Goal: Information Seeking & Learning: Learn about a topic

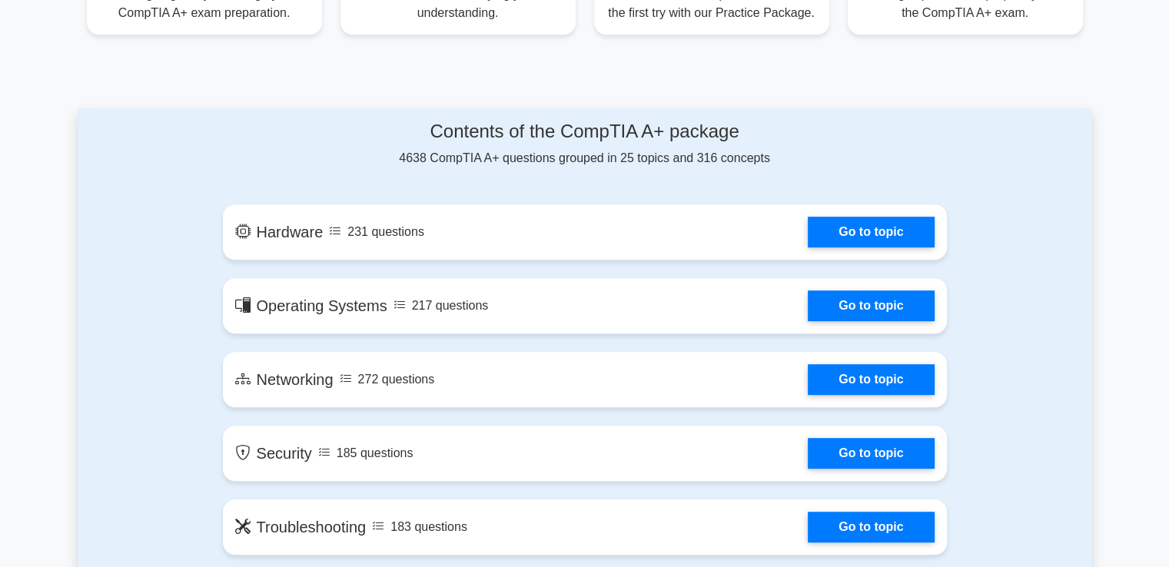
scroll to position [692, 0]
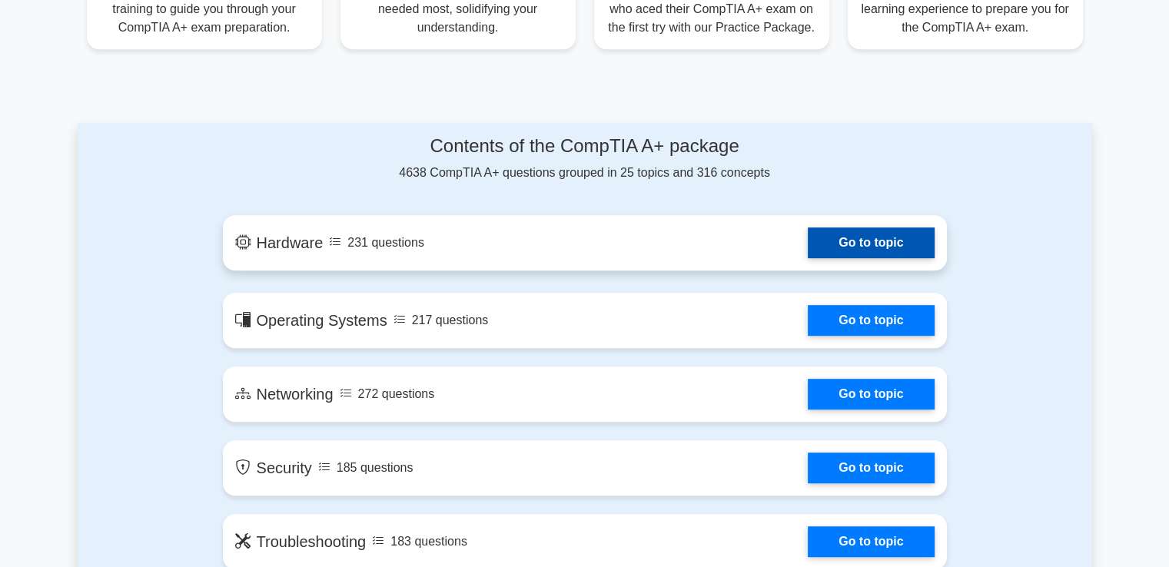
click at [882, 241] on link "Go to topic" at bounding box center [871, 242] width 126 height 31
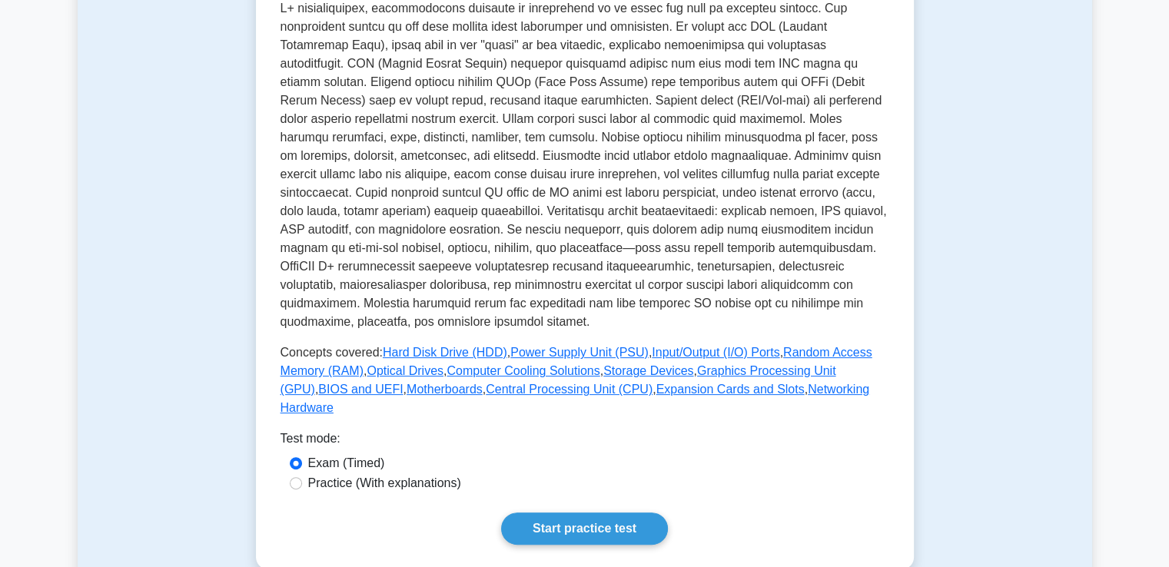
scroll to position [461, 0]
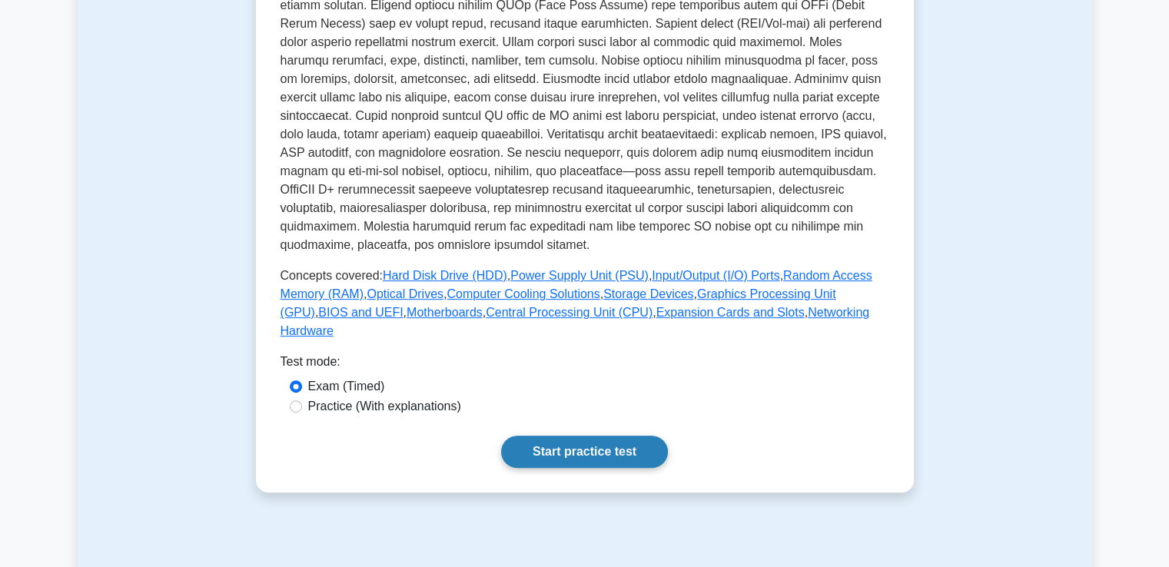
click at [586, 436] on link "Start practice test" at bounding box center [584, 452] width 167 height 32
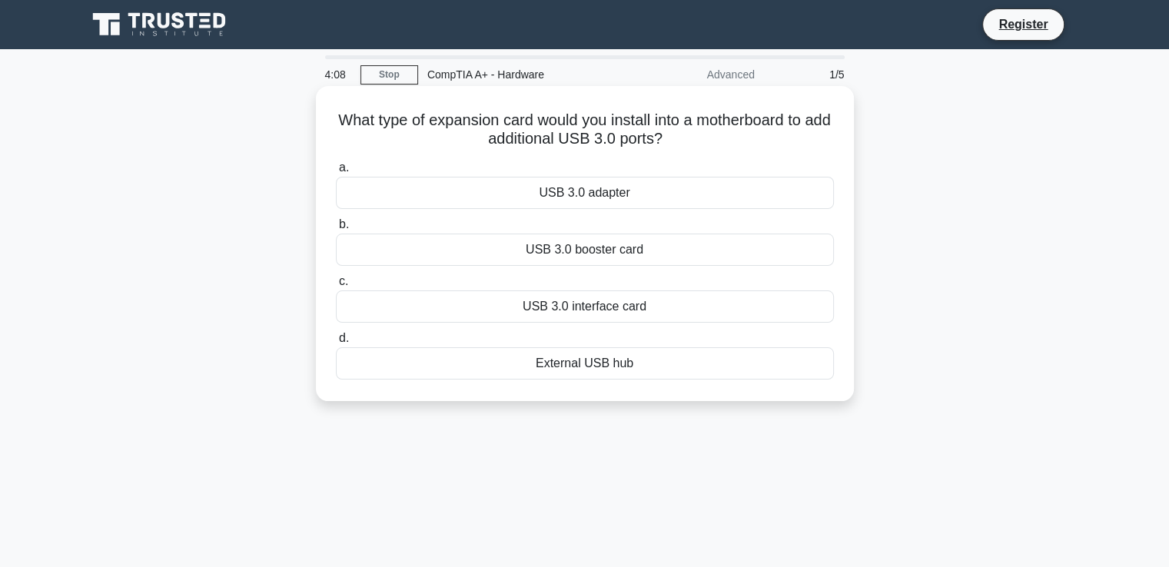
click at [347, 288] on label "c. USB 3.0 interface card" at bounding box center [585, 297] width 498 height 51
click at [336, 287] on input "c. USB 3.0 interface card" at bounding box center [336, 282] width 0 height 10
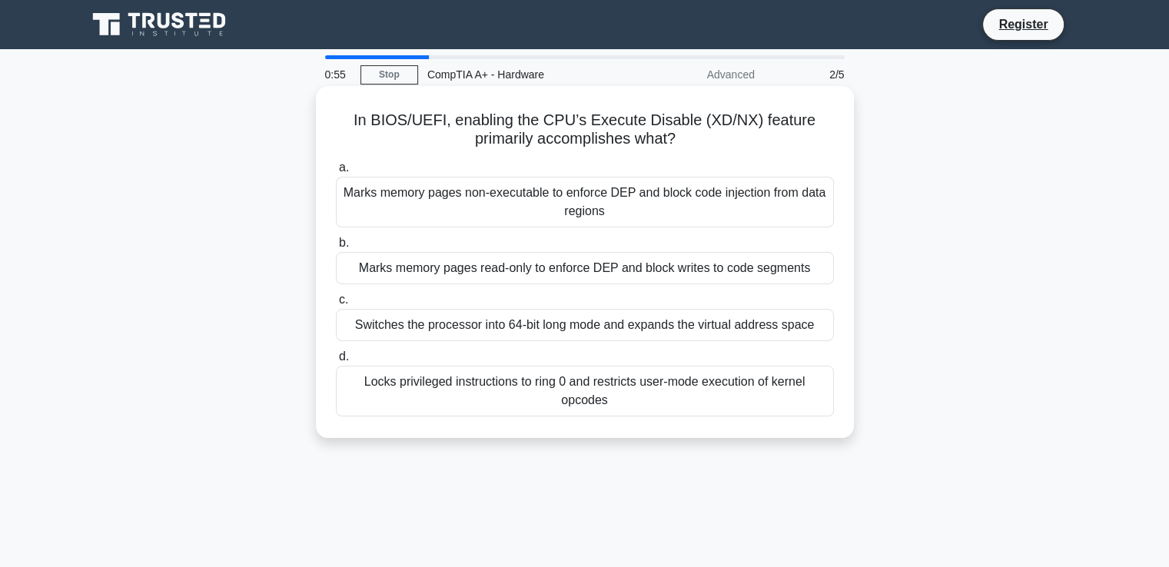
click at [344, 246] on span "b." at bounding box center [344, 242] width 10 height 13
click at [336, 246] on input "b. Marks memory pages read-only to enforce DEP and block writes to code segments" at bounding box center [336, 243] width 0 height 10
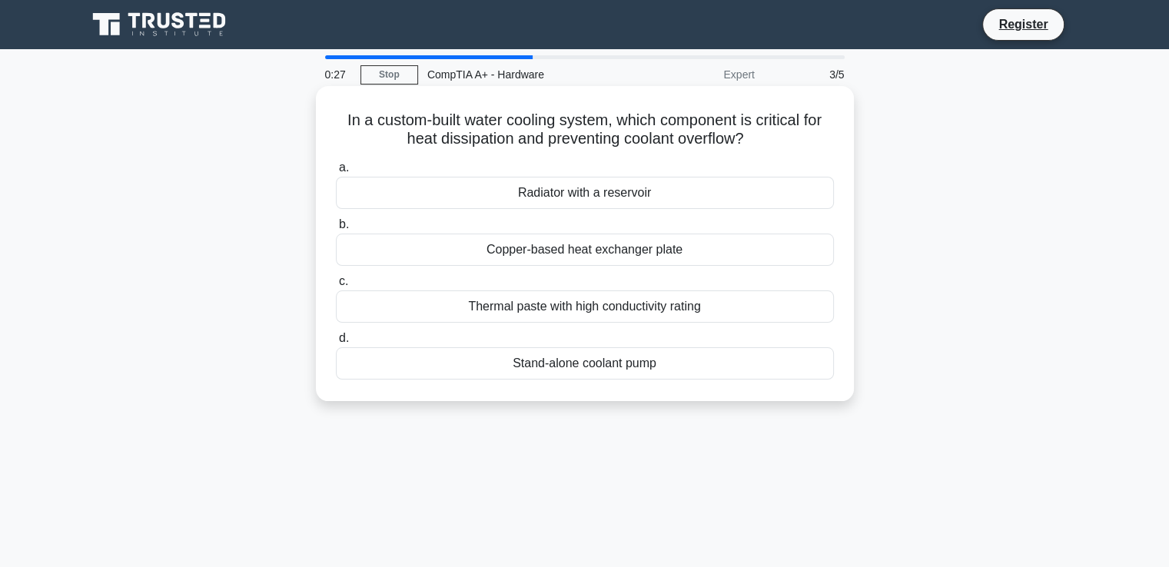
click at [347, 284] on span "c." at bounding box center [343, 280] width 9 height 13
click at [336, 284] on input "c. Thermal paste with high conductivity rating" at bounding box center [336, 282] width 0 height 10
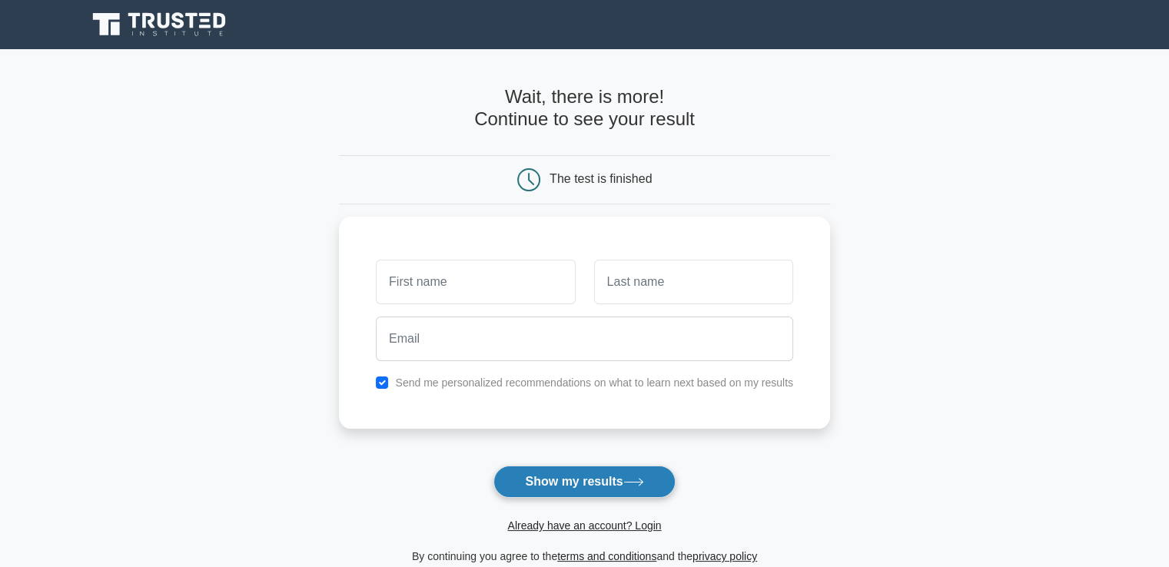
click at [593, 478] on button "Show my results" at bounding box center [583, 482] width 181 height 32
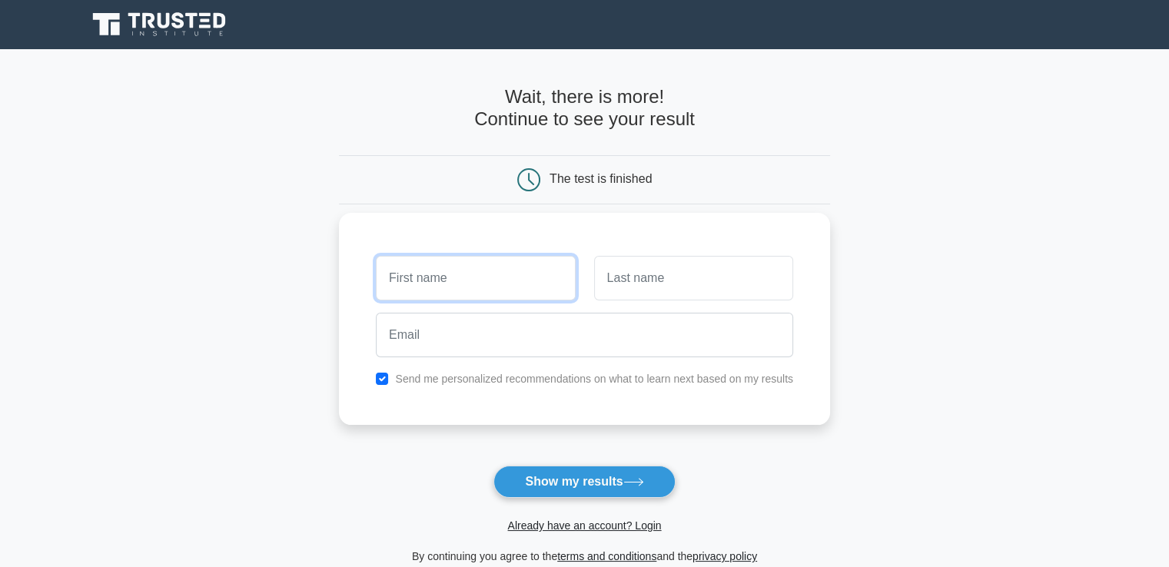
click at [499, 277] on input "text" at bounding box center [475, 278] width 199 height 45
type input "BEN"
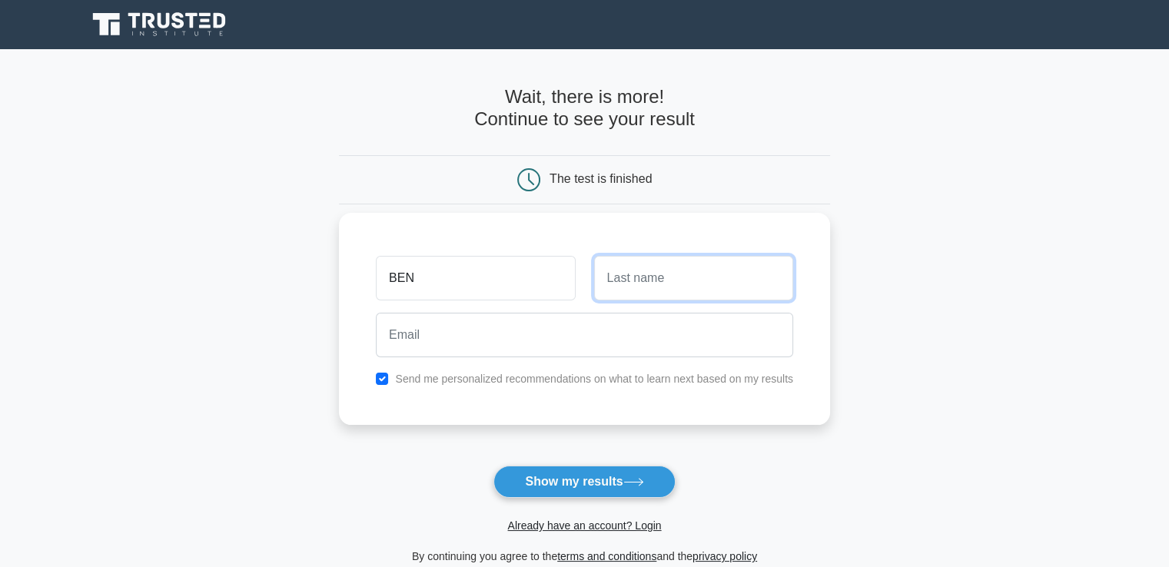
click at [636, 281] on input "text" at bounding box center [693, 278] width 199 height 45
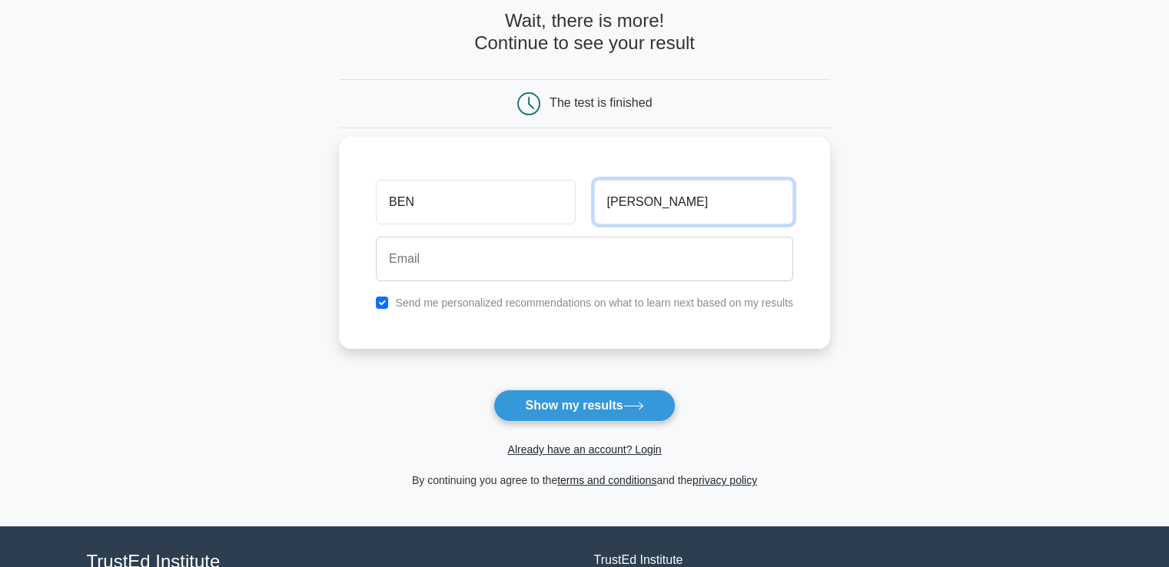
scroll to position [51, 0]
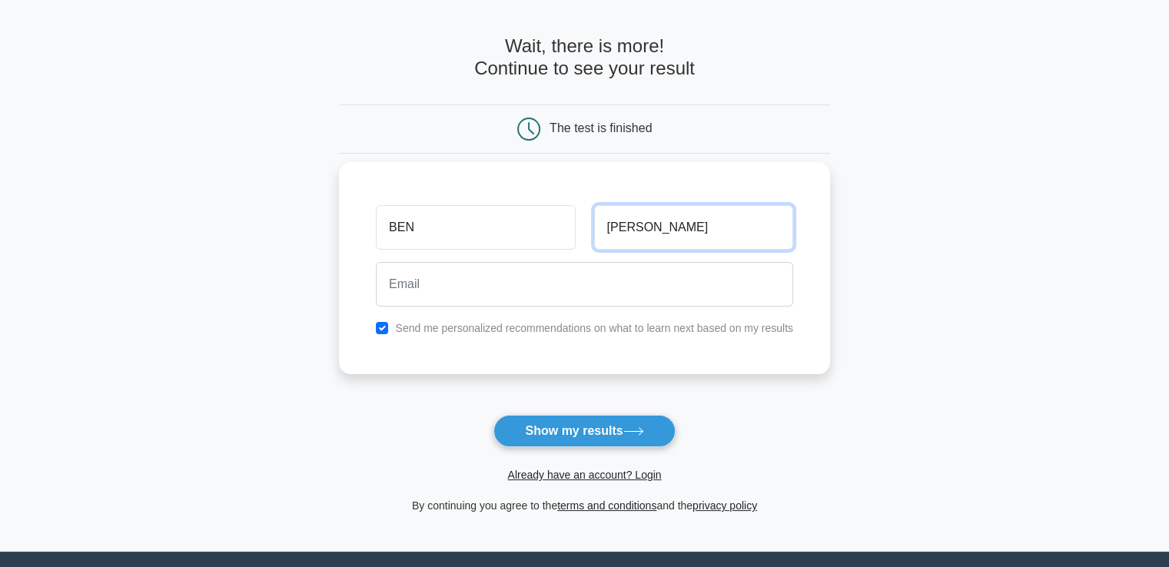
type input "OSEI"
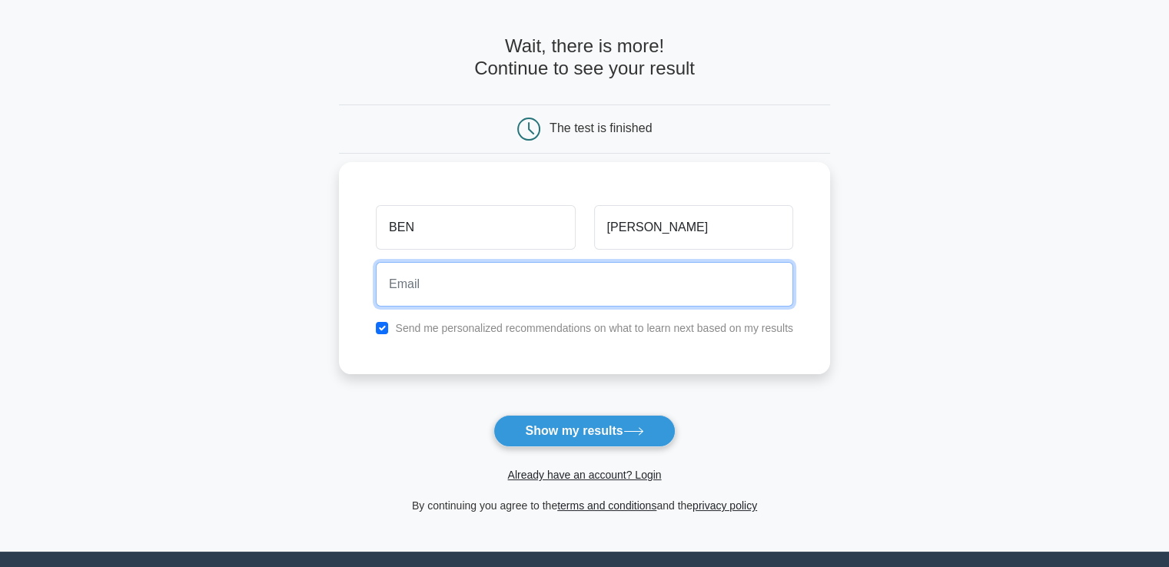
click at [457, 291] on input "email" at bounding box center [584, 284] width 417 height 45
type input "BENWOLVECLA@GMAIL.COM"
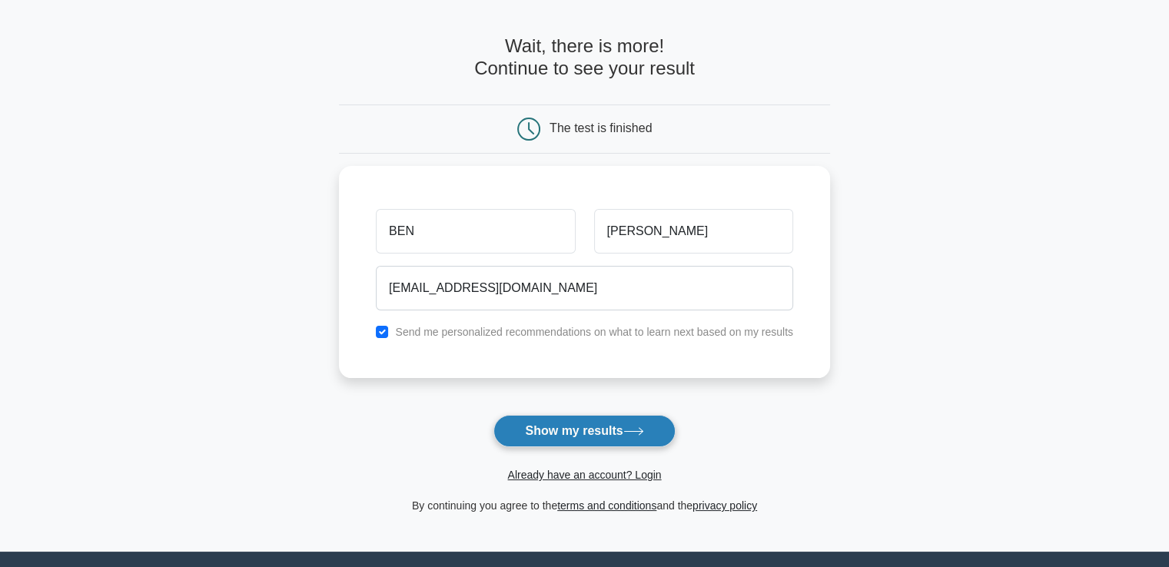
click at [613, 429] on button "Show my results" at bounding box center [583, 431] width 181 height 32
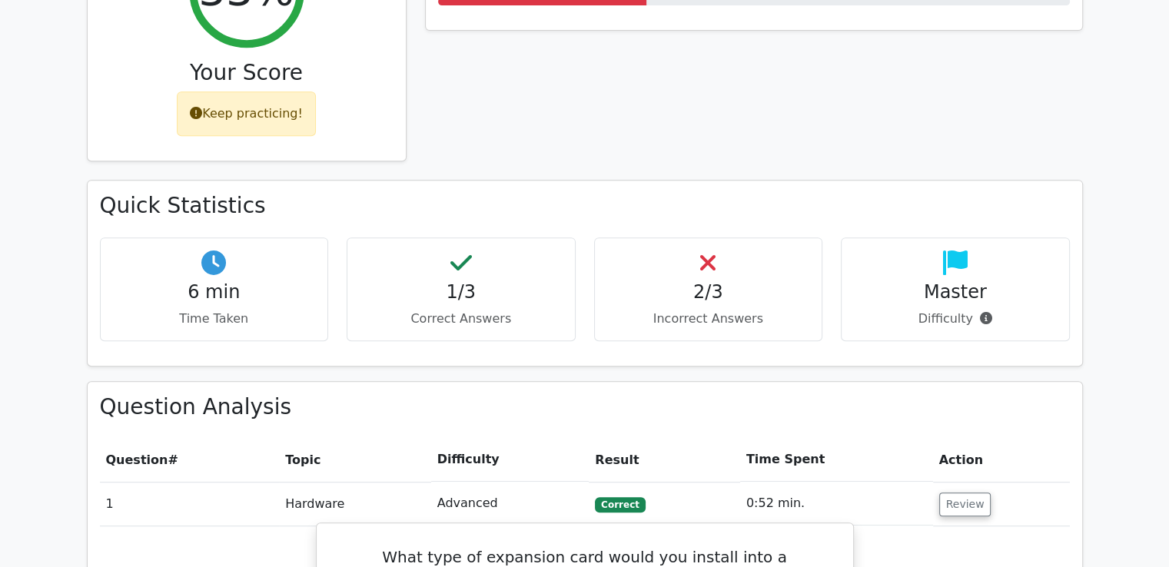
scroll to position [692, 0]
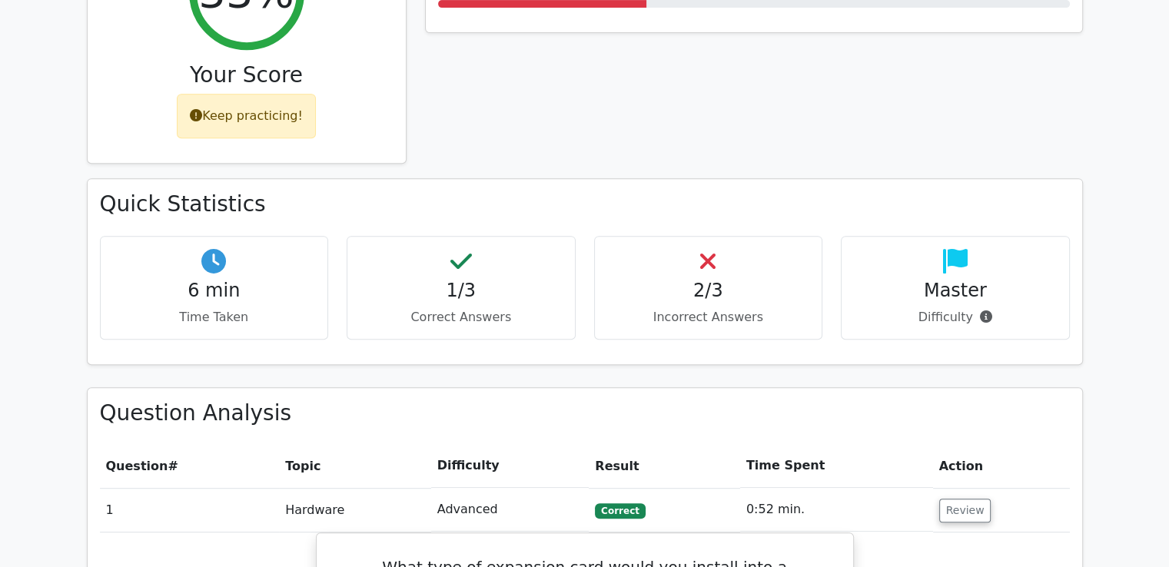
click at [712, 280] on h4 "2/3" at bounding box center [708, 291] width 203 height 22
click at [707, 280] on h4 "2/3" at bounding box center [708, 291] width 203 height 22
click at [712, 308] on p "Incorrect Answers" at bounding box center [708, 317] width 203 height 18
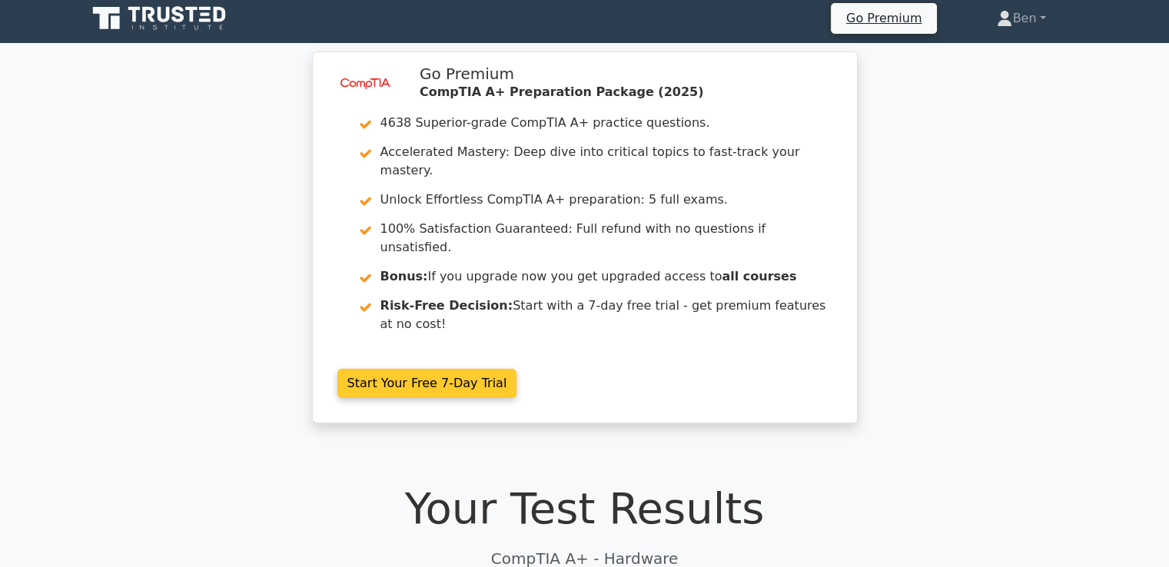
scroll to position [0, 0]
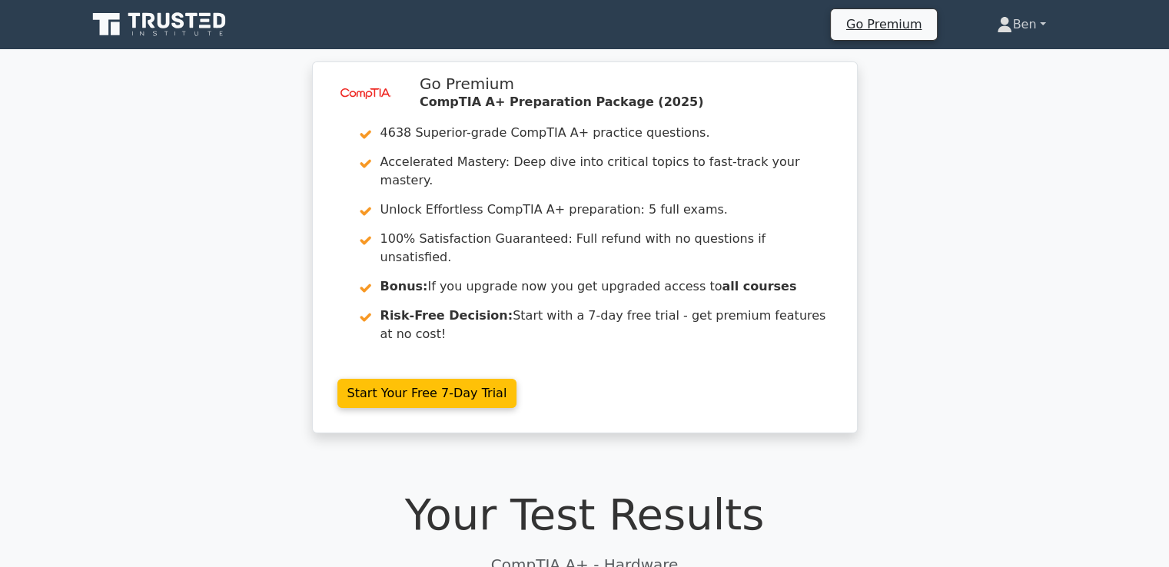
click at [1032, 15] on link "Ben" at bounding box center [1021, 24] width 122 height 31
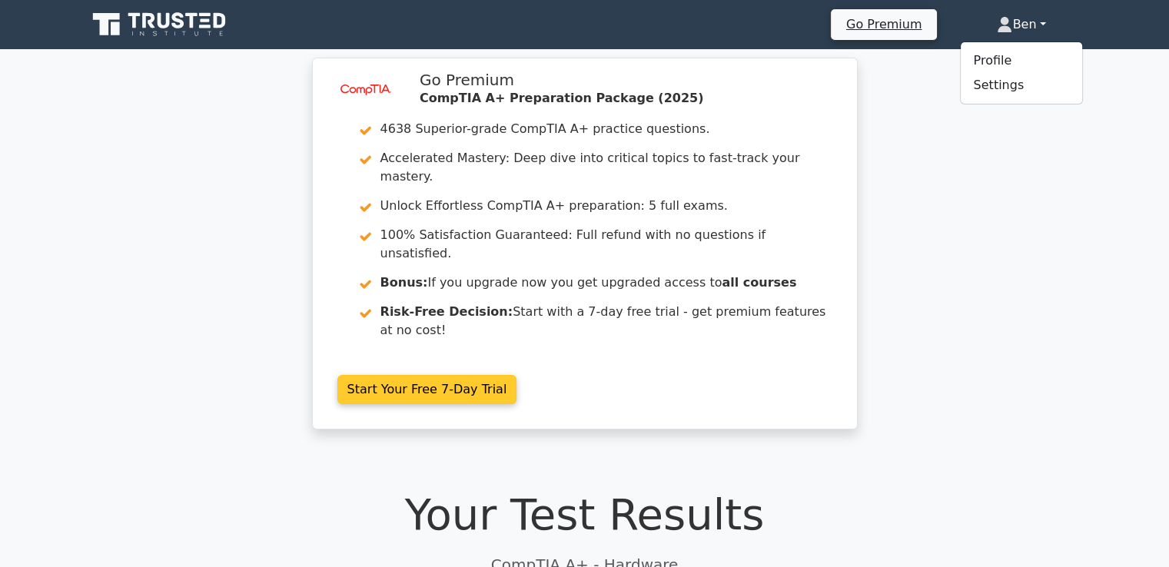
click at [517, 375] on link "Start Your Free 7-Day Trial" at bounding box center [427, 389] width 180 height 29
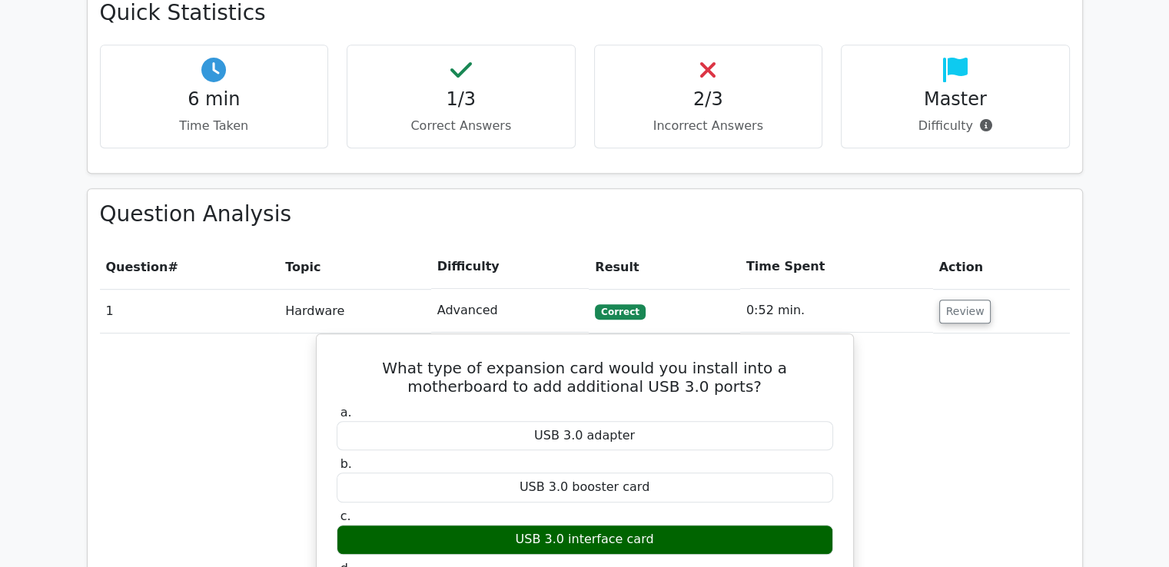
scroll to position [922, 0]
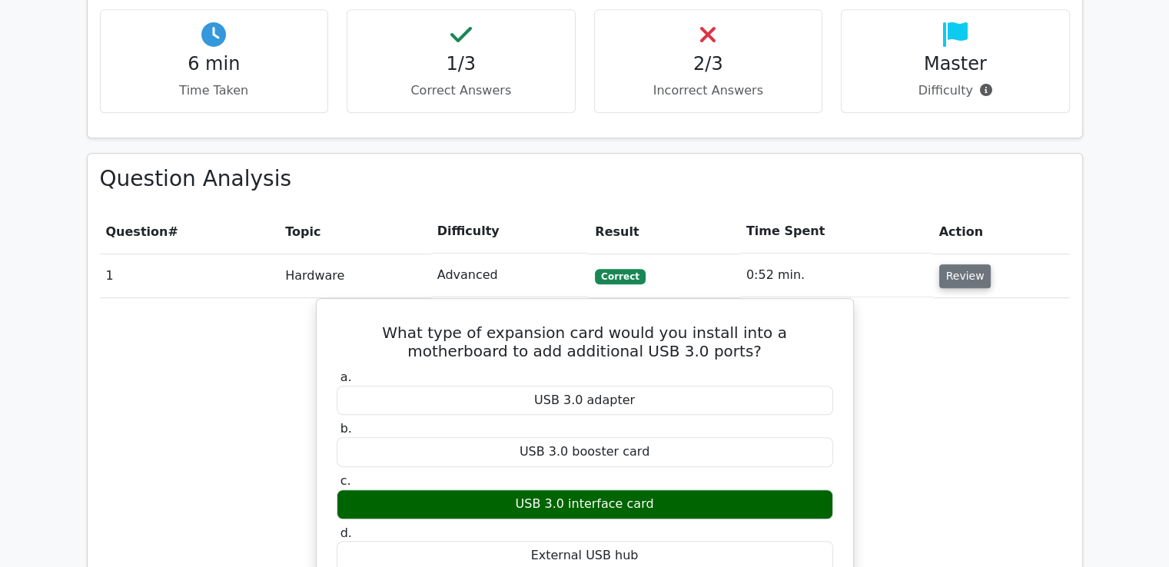
click at [957, 264] on button "Review" at bounding box center [965, 276] width 52 height 24
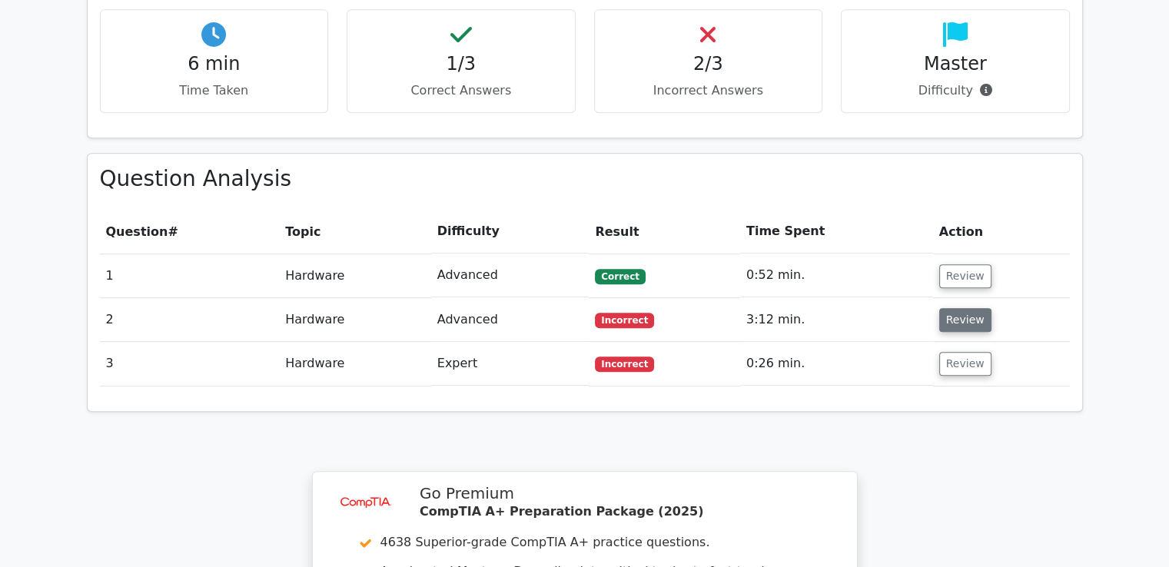
click at [959, 308] on button "Review" at bounding box center [965, 320] width 52 height 24
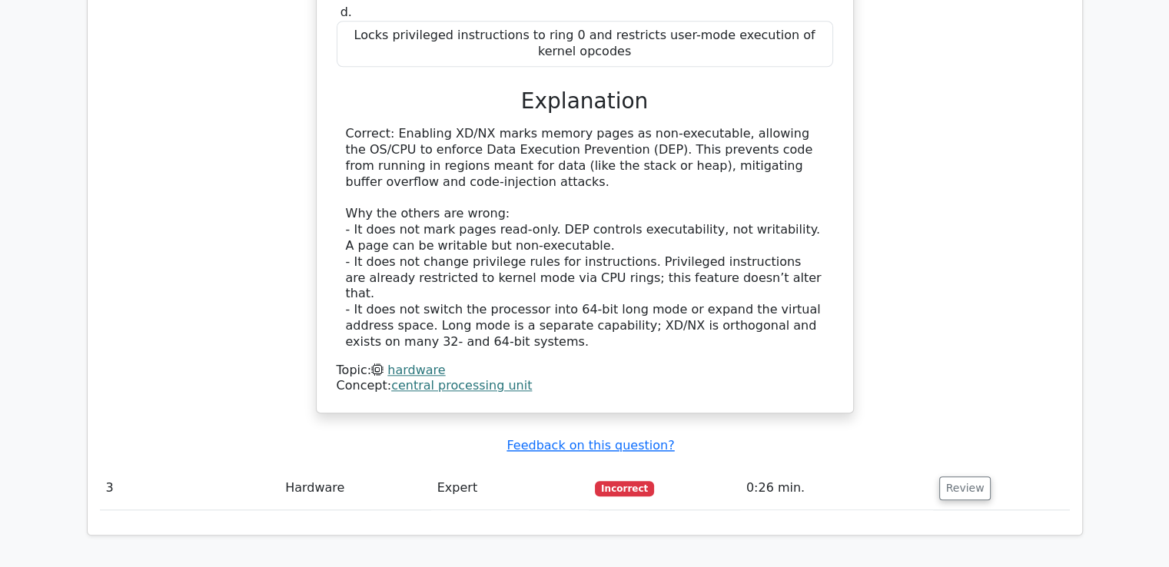
scroll to position [1537, 0]
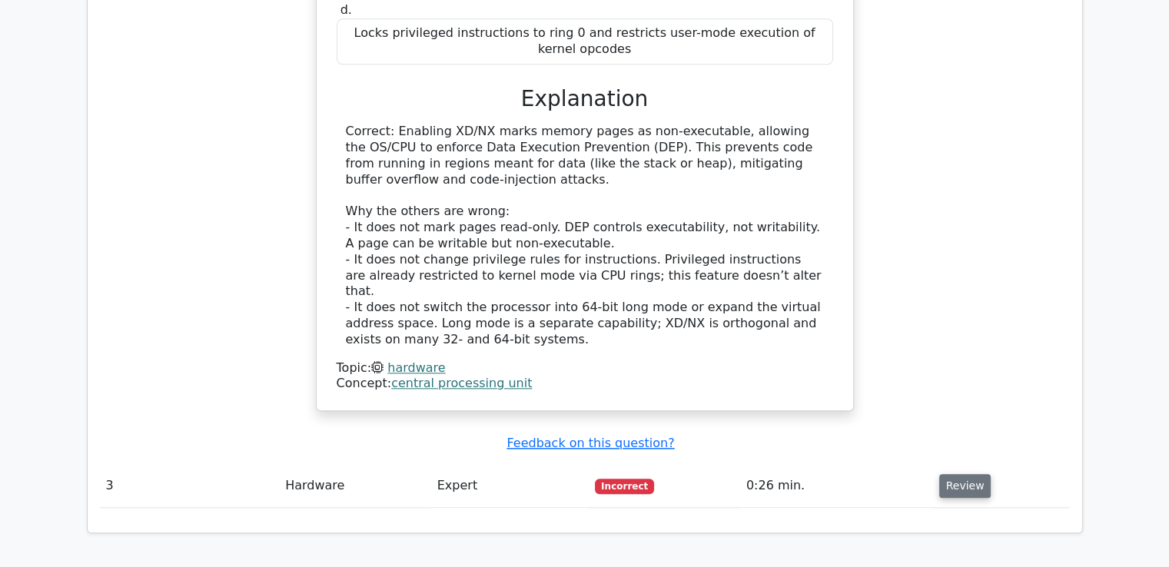
click at [961, 474] on button "Review" at bounding box center [965, 486] width 52 height 24
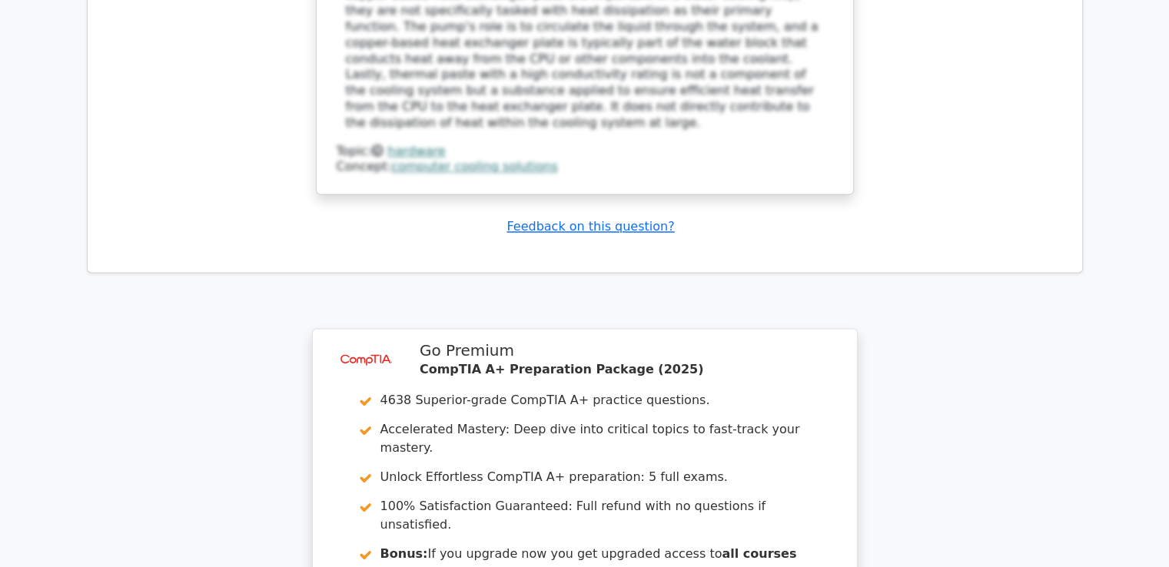
scroll to position [2536, 0]
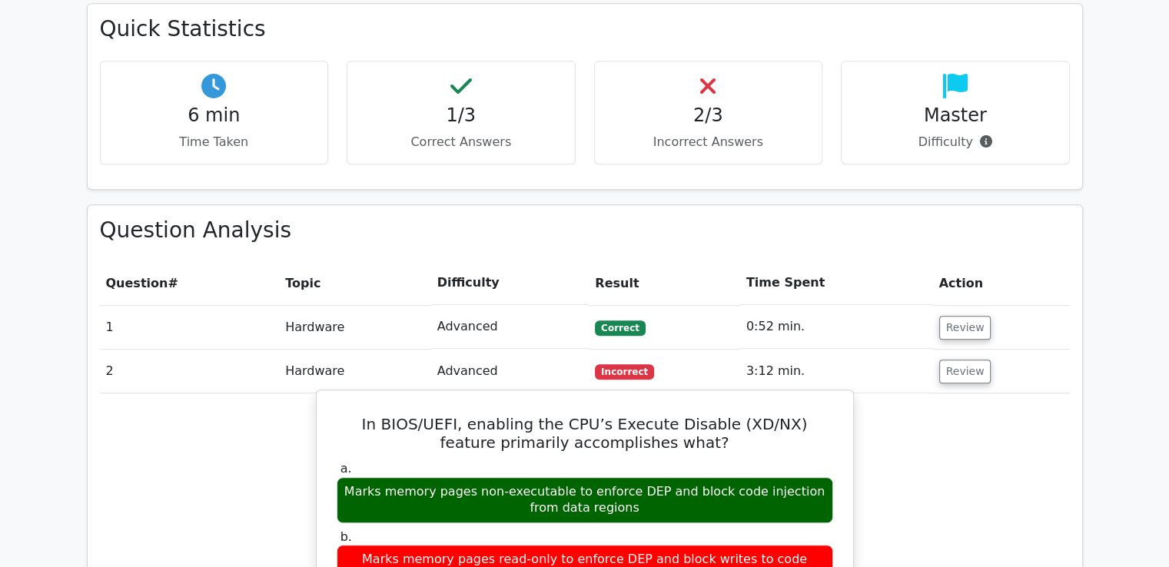
scroll to position [845, 0]
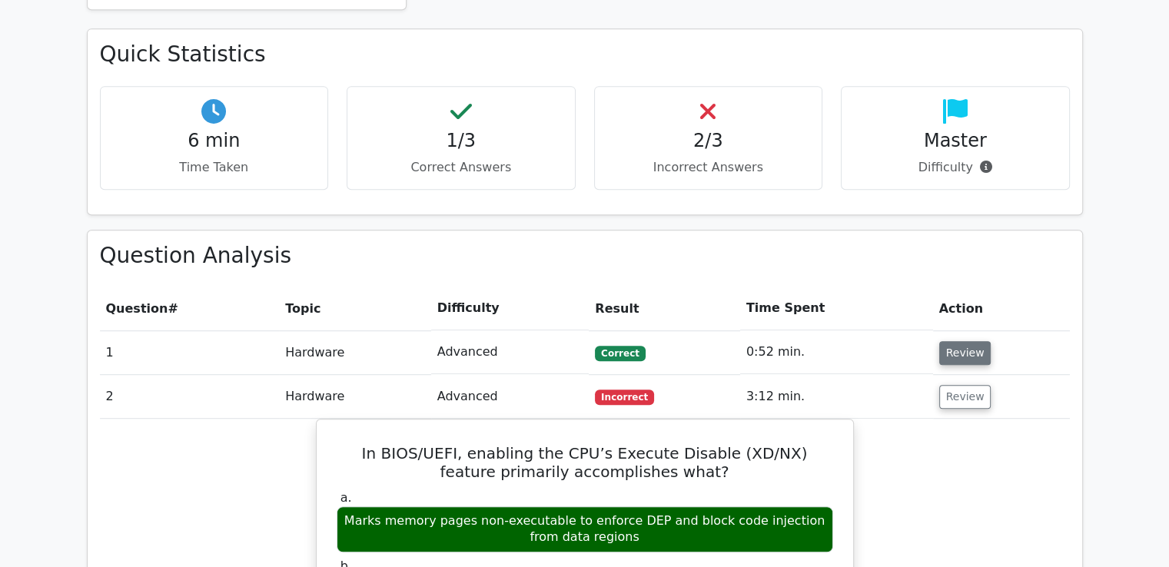
click at [956, 341] on button "Review" at bounding box center [965, 353] width 52 height 24
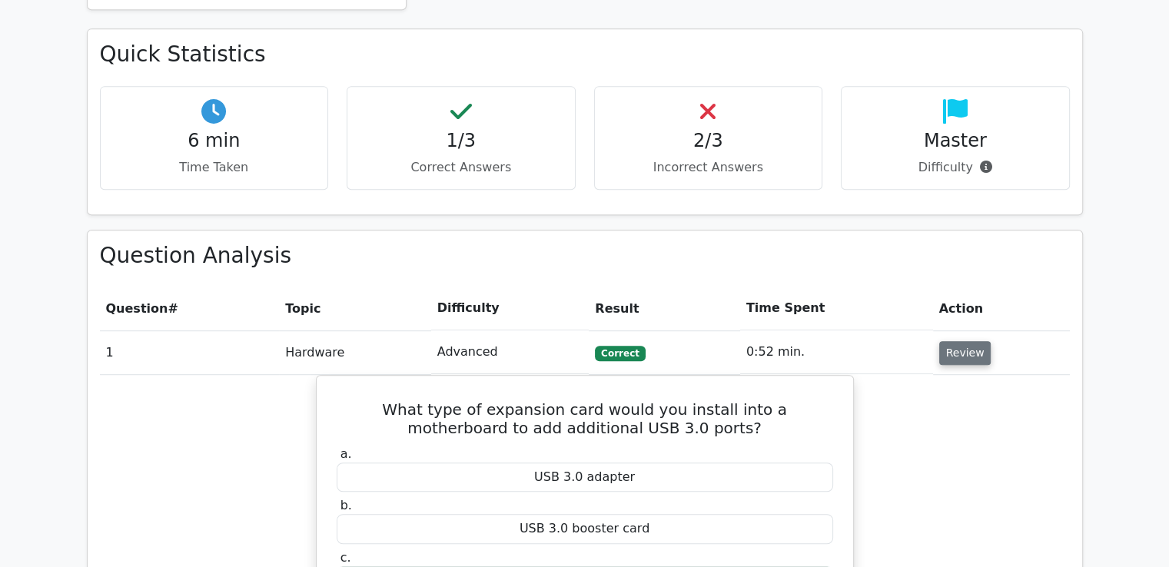
click at [956, 341] on button "Review" at bounding box center [965, 353] width 52 height 24
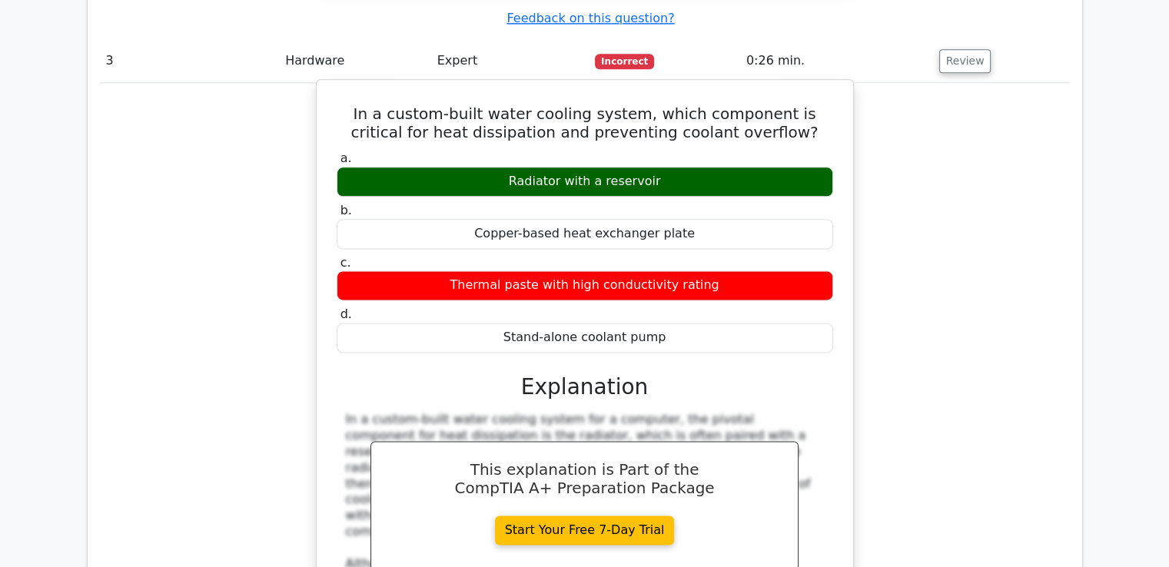
scroll to position [1998, 0]
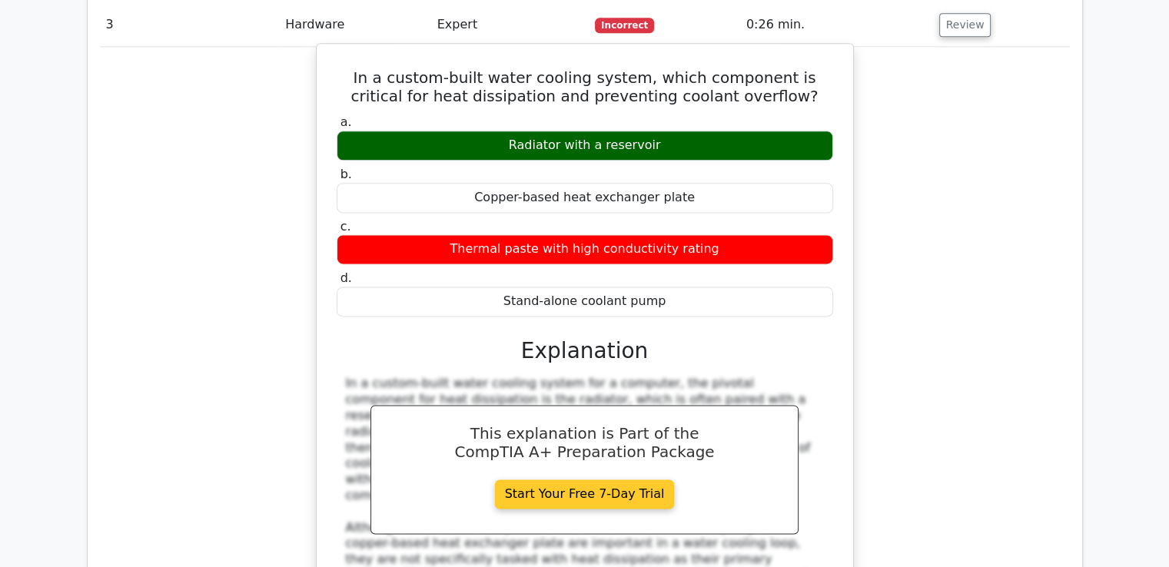
click at [587, 480] on link "Start Your Free 7-Day Trial" at bounding box center [585, 494] width 180 height 29
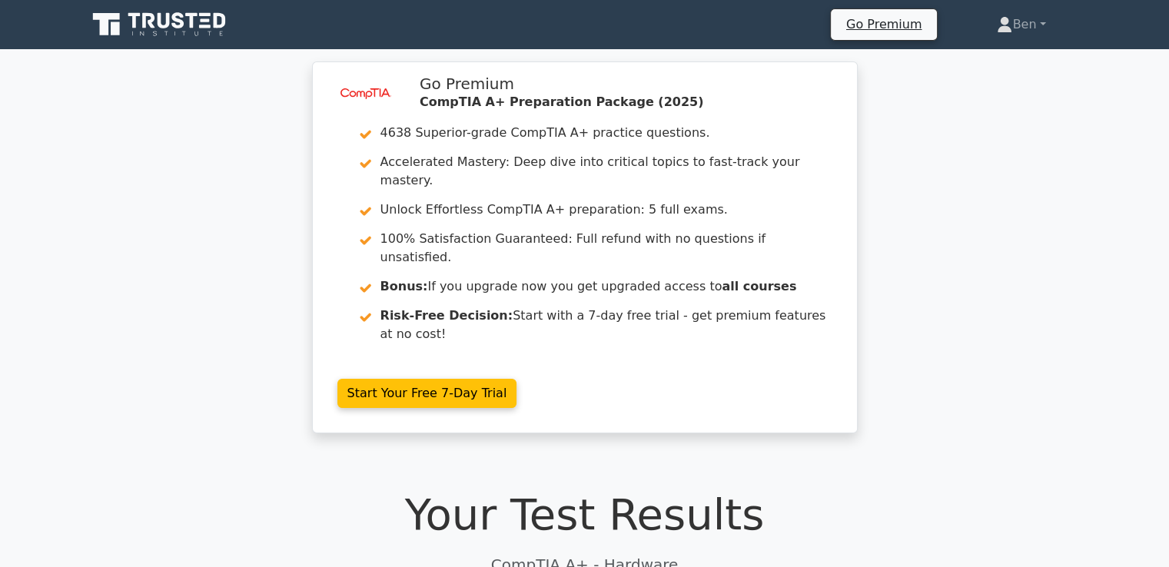
scroll to position [0, 0]
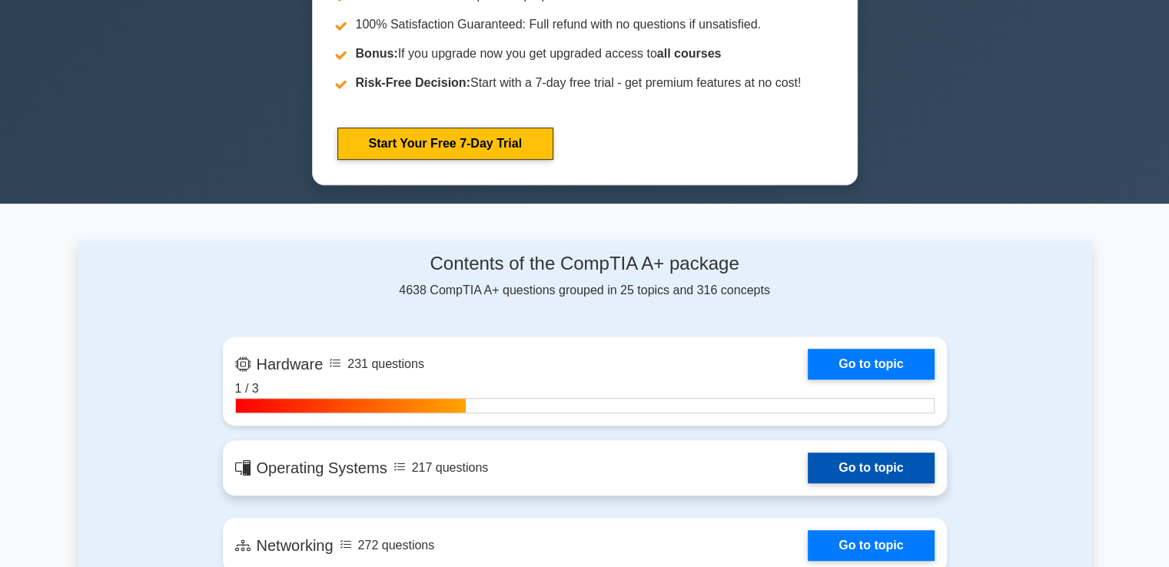
scroll to position [769, 0]
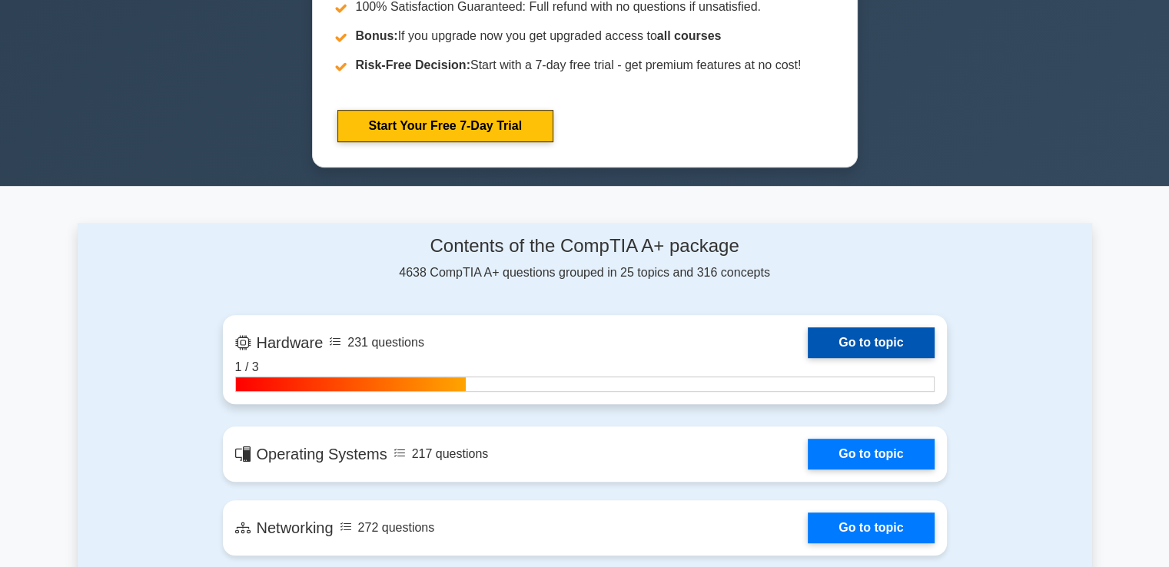
click at [881, 336] on link "Go to topic" at bounding box center [871, 342] width 126 height 31
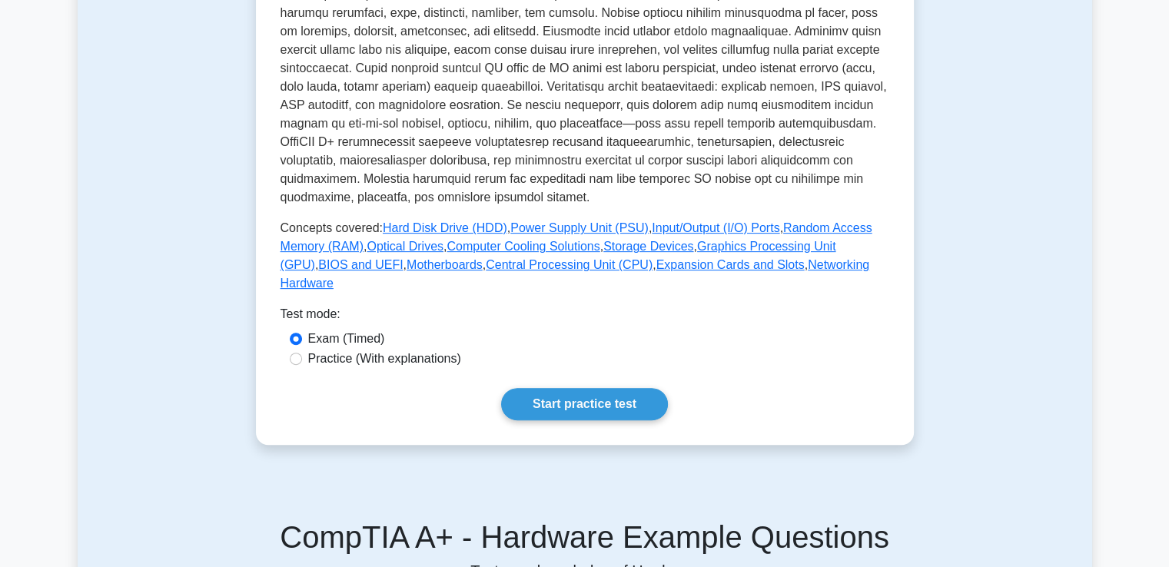
scroll to position [538, 0]
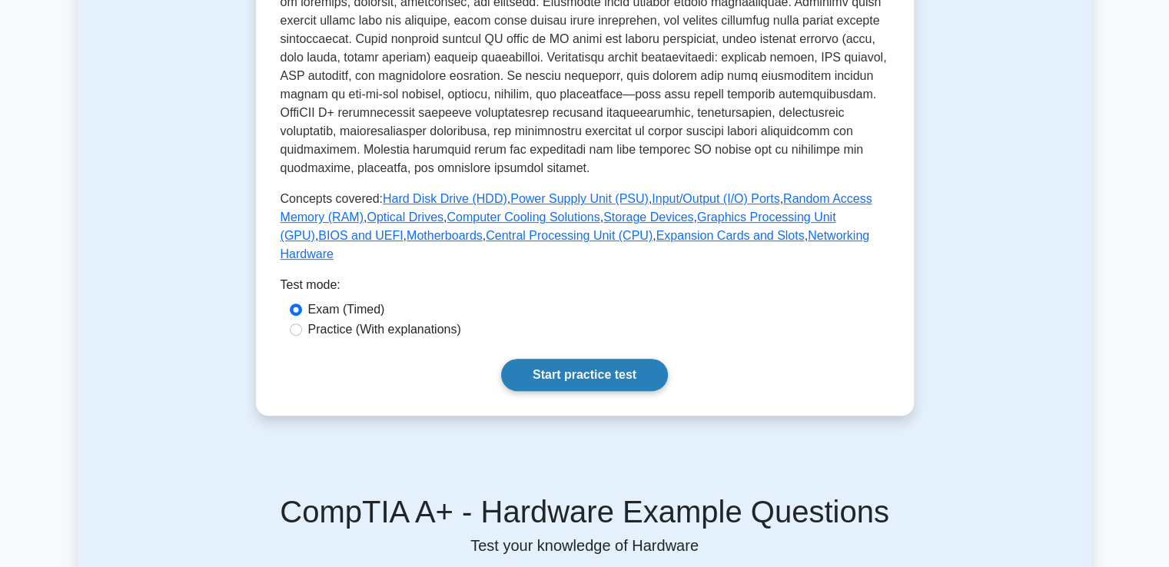
click at [595, 359] on link "Start practice test" at bounding box center [584, 375] width 167 height 32
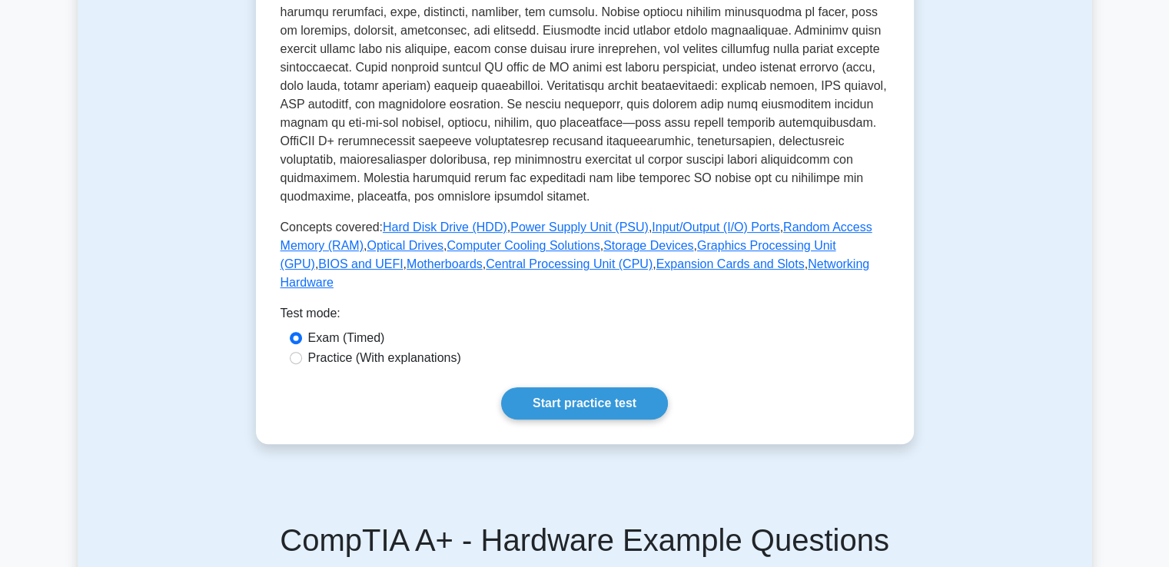
scroll to position [461, 0]
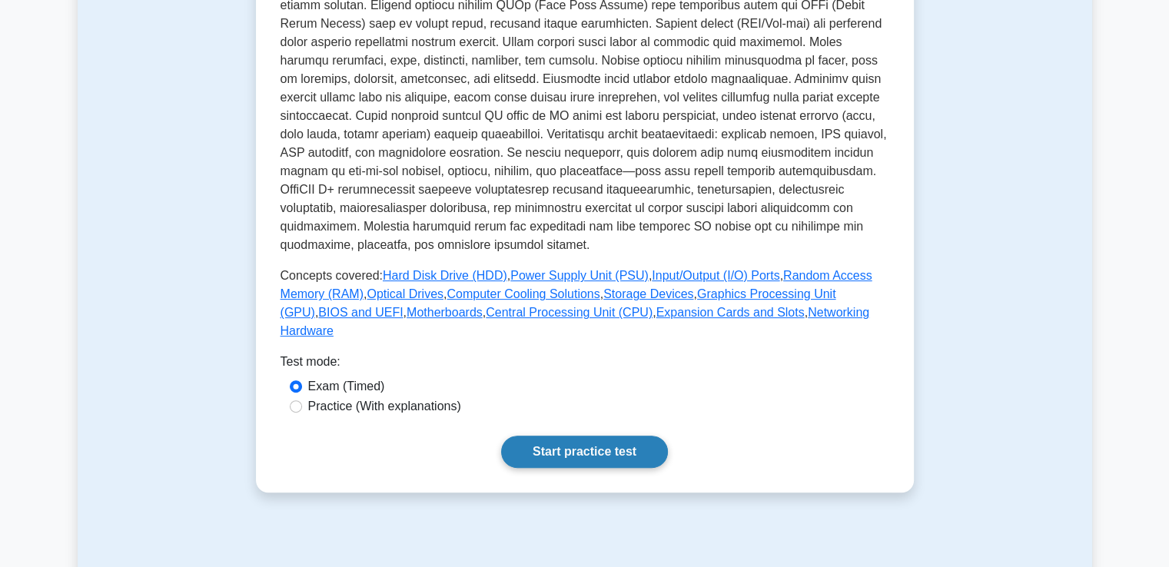
click at [602, 436] on link "Start practice test" at bounding box center [584, 452] width 167 height 32
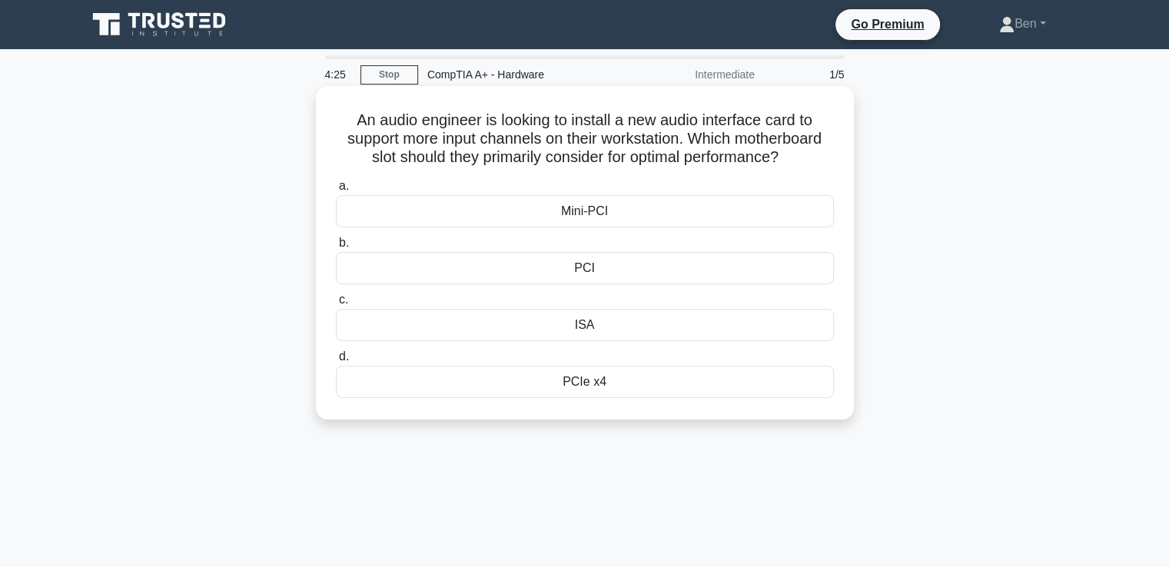
click at [586, 327] on div "ISA" at bounding box center [585, 325] width 498 height 32
click at [336, 305] on input "c. ISA" at bounding box center [336, 300] width 0 height 10
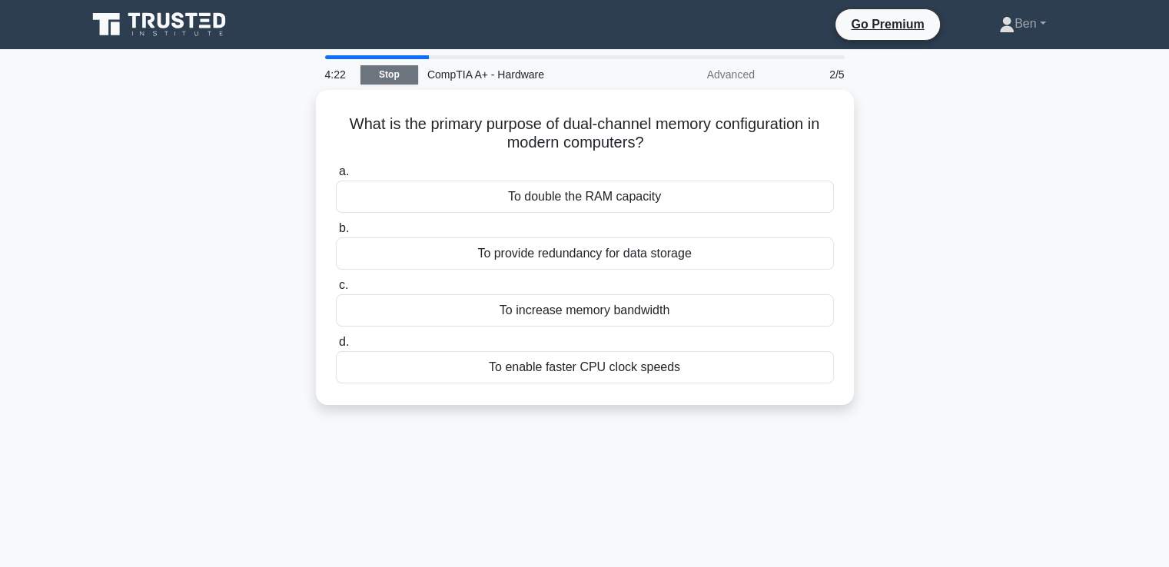
click at [387, 75] on link "Stop" at bounding box center [389, 74] width 58 height 19
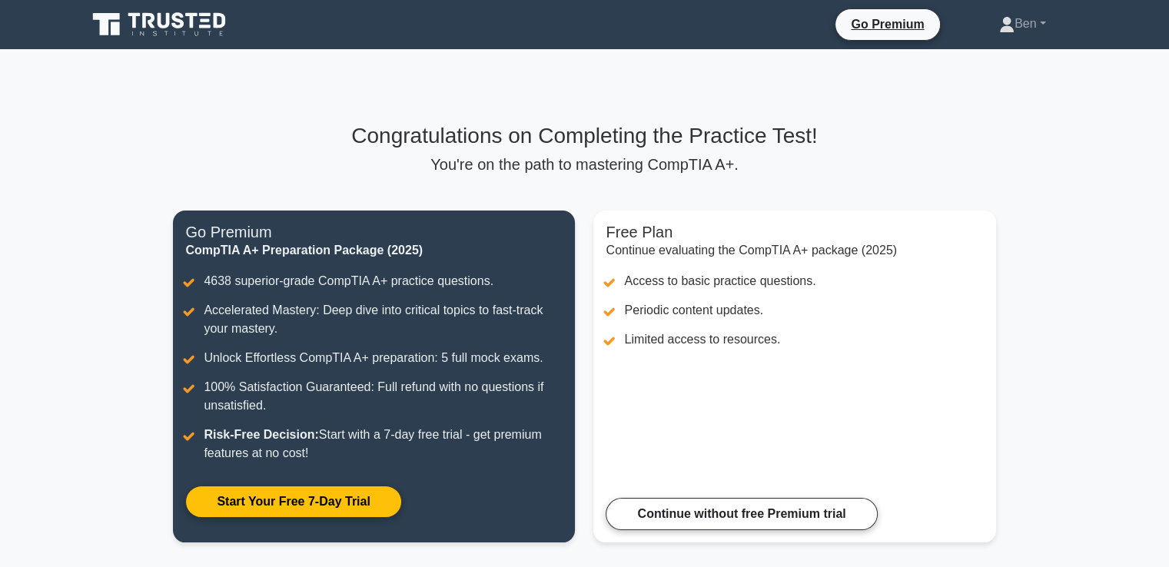
click at [15, 285] on main "Congratulations on Completing the Practice Test! You're on the path to masterin…" at bounding box center [584, 342] width 1169 height 586
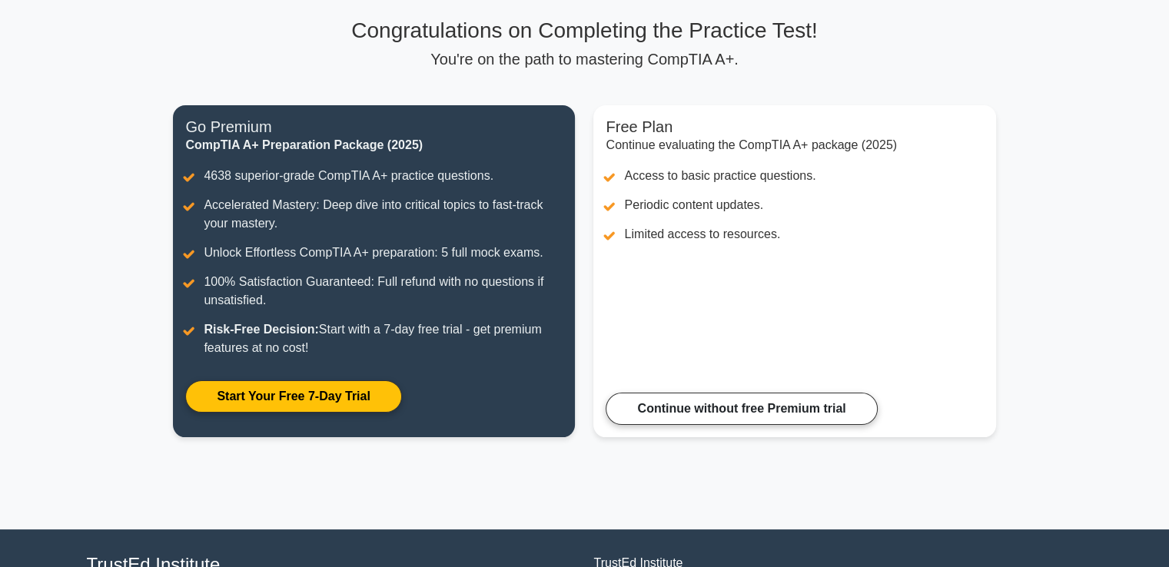
scroll to position [154, 0]
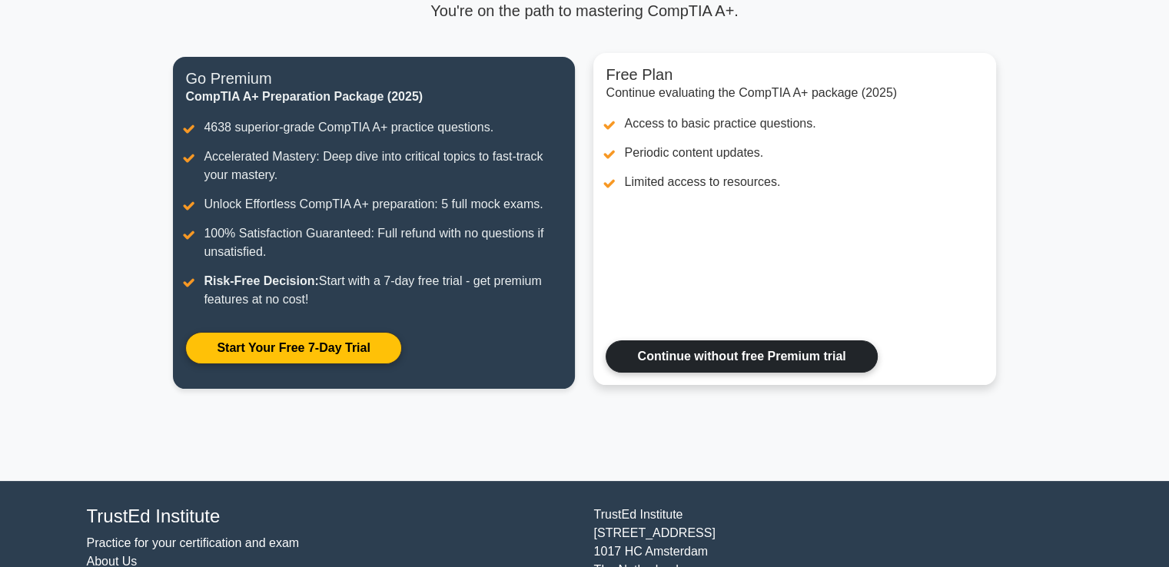
click at [722, 340] on link "Continue without free Premium trial" at bounding box center [741, 356] width 271 height 32
click at [734, 356] on link "Continue without free Premium trial" at bounding box center [741, 356] width 271 height 32
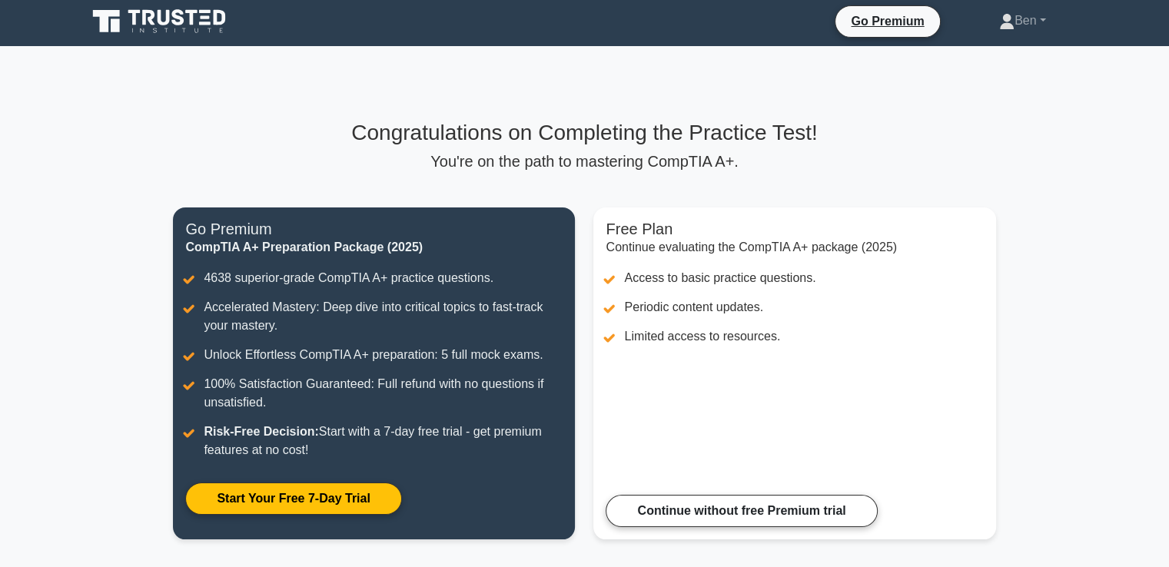
scroll to position [0, 0]
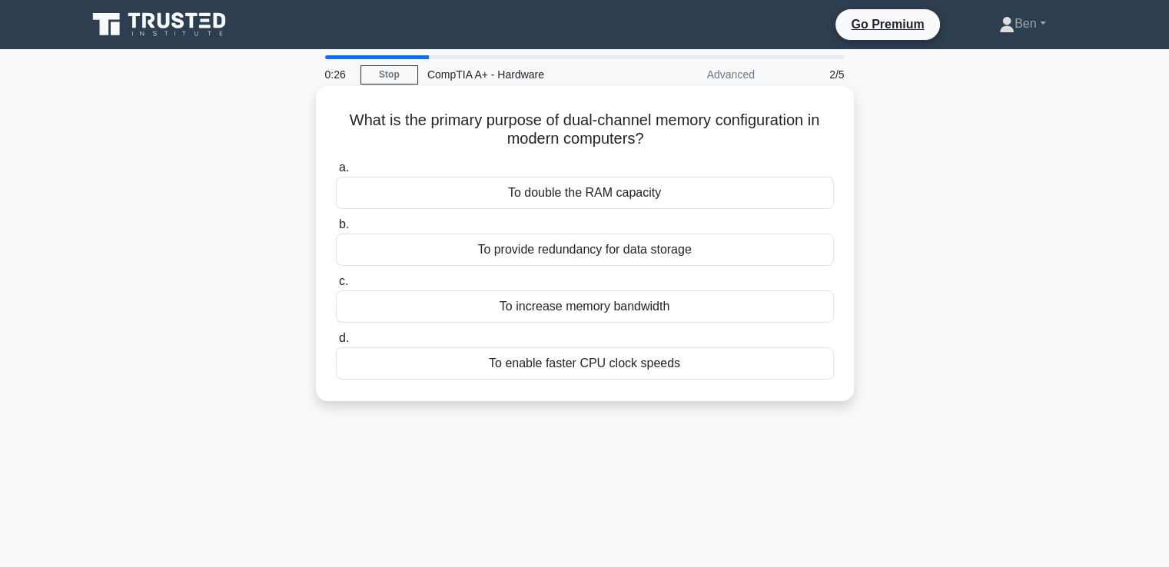
click at [540, 197] on div "To double the RAM capacity" at bounding box center [585, 193] width 498 height 32
click at [336, 173] on input "a. To double the RAM capacity" at bounding box center [336, 168] width 0 height 10
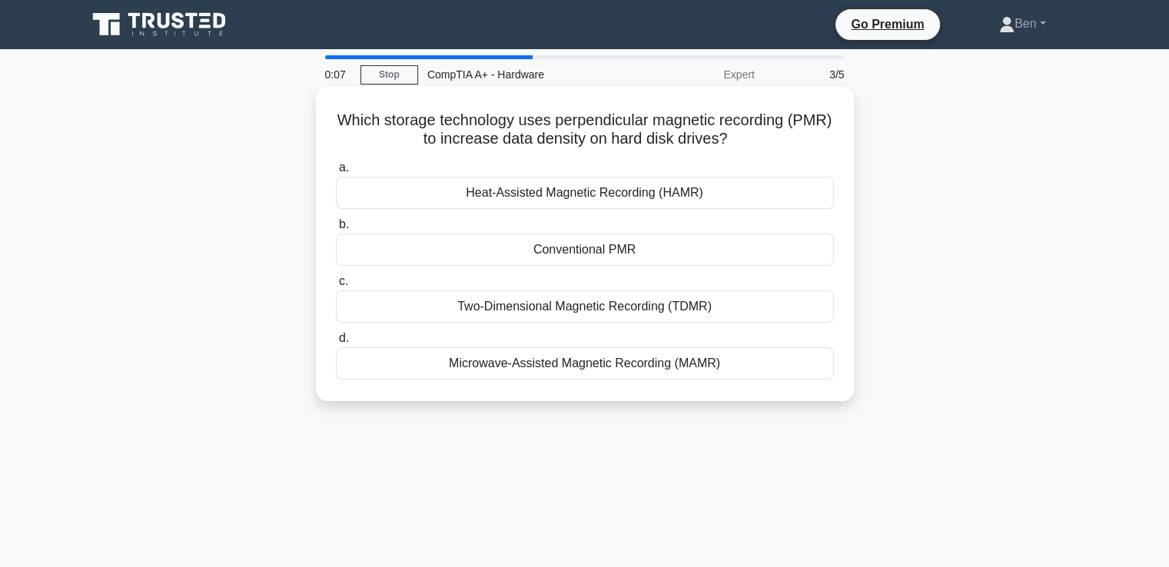
click at [348, 177] on label "a. Heat-Assisted Magnetic Recording (HAMR)" at bounding box center [585, 183] width 498 height 51
click at [336, 173] on input "a. Heat-Assisted Magnetic Recording (HAMR)" at bounding box center [336, 168] width 0 height 10
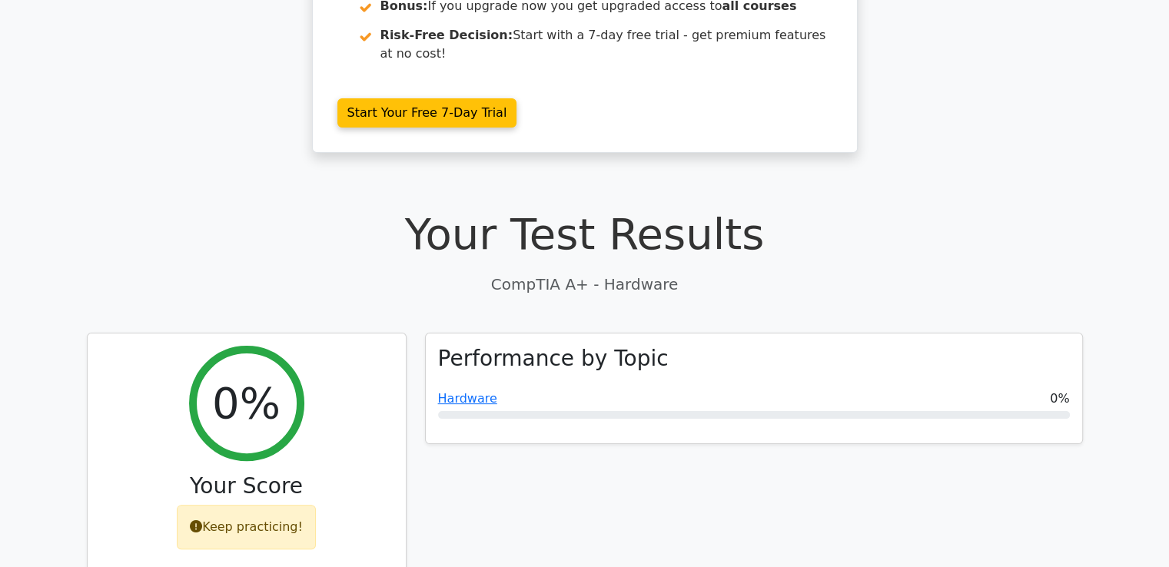
scroll to position [307, 0]
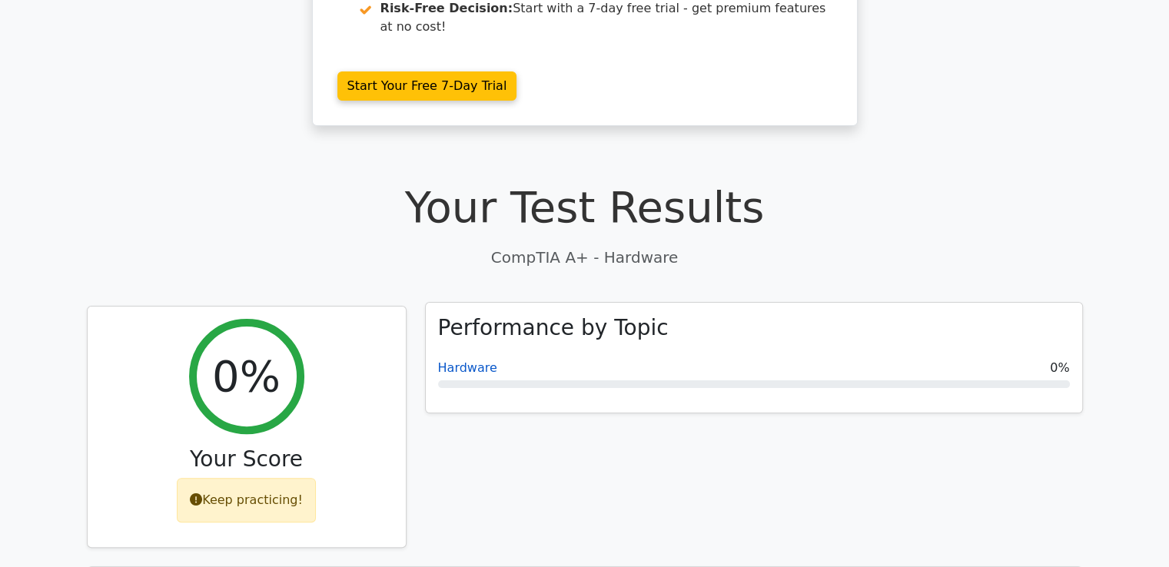
click at [468, 360] on link "Hardware" at bounding box center [467, 367] width 59 height 15
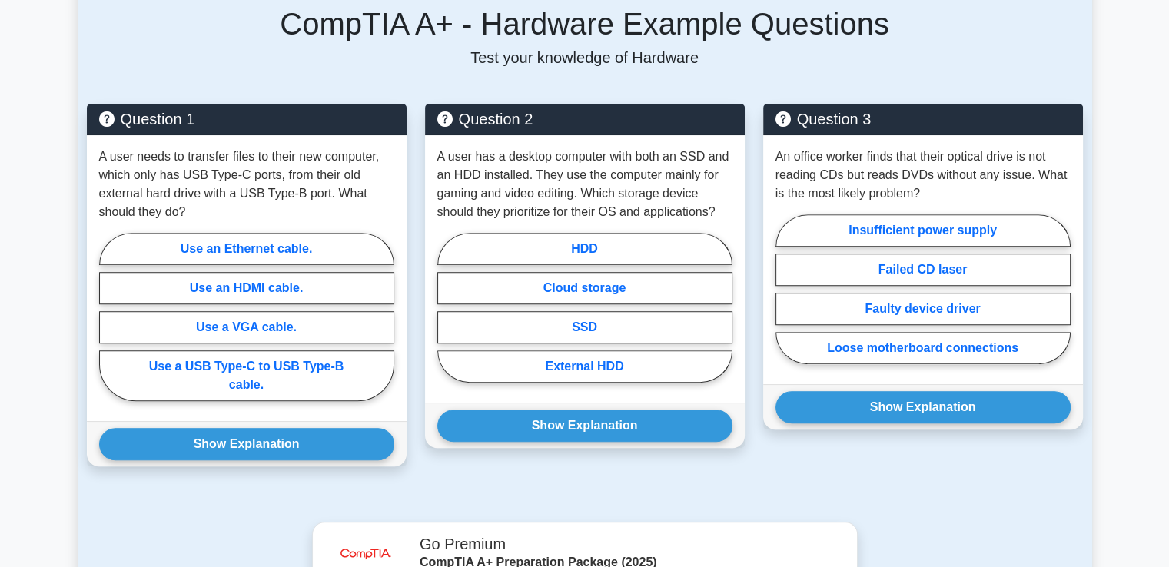
scroll to position [999, 0]
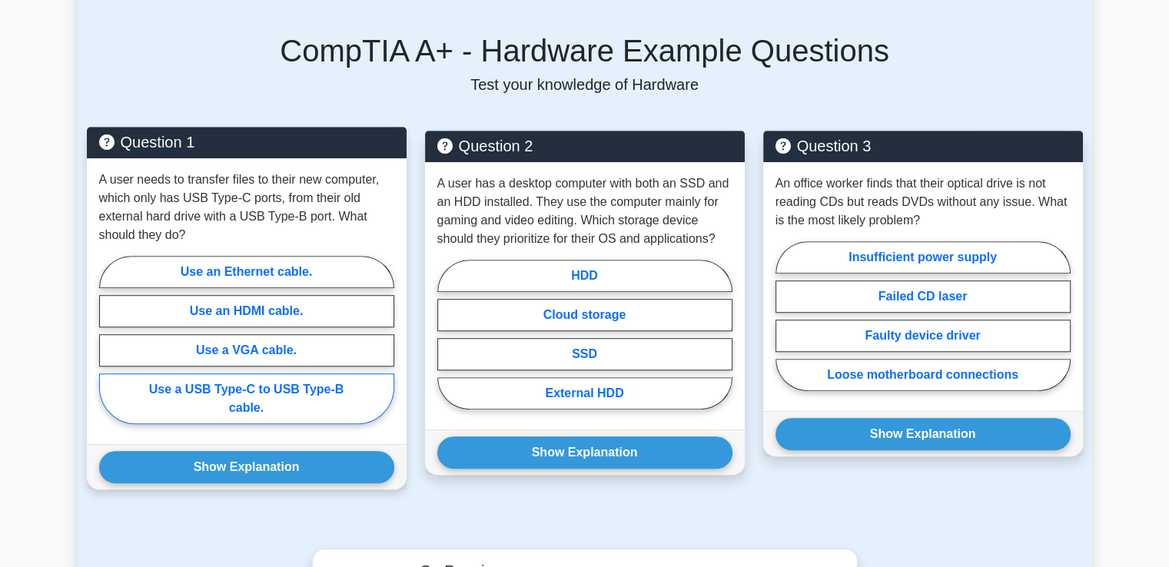
click at [270, 374] on label "Use a USB Type-C to USB Type-B cable." at bounding box center [246, 399] width 295 height 51
click at [109, 350] on input "Use a USB Type-C to USB Type-B cable." at bounding box center [104, 345] width 10 height 10
radio input "true"
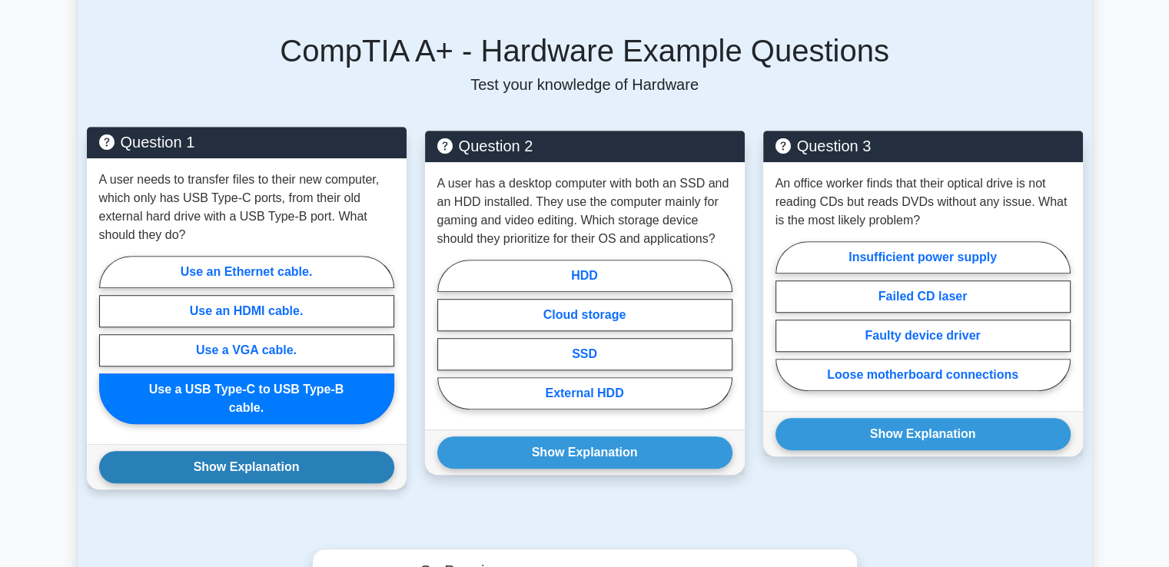
click at [247, 451] on button "Show Explanation" at bounding box center [246, 467] width 295 height 32
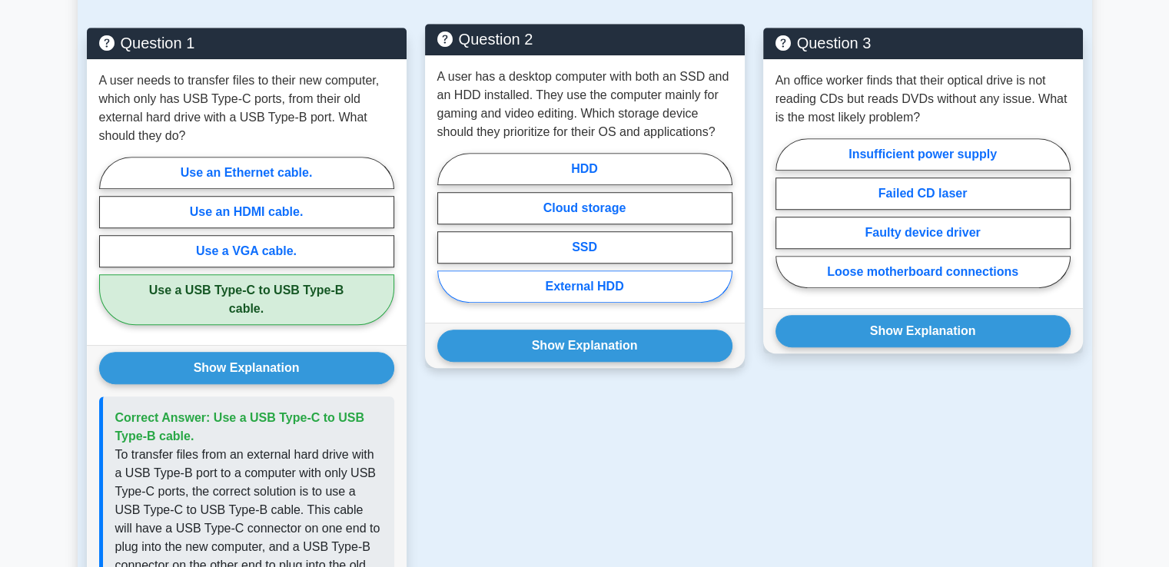
scroll to position [1076, 0]
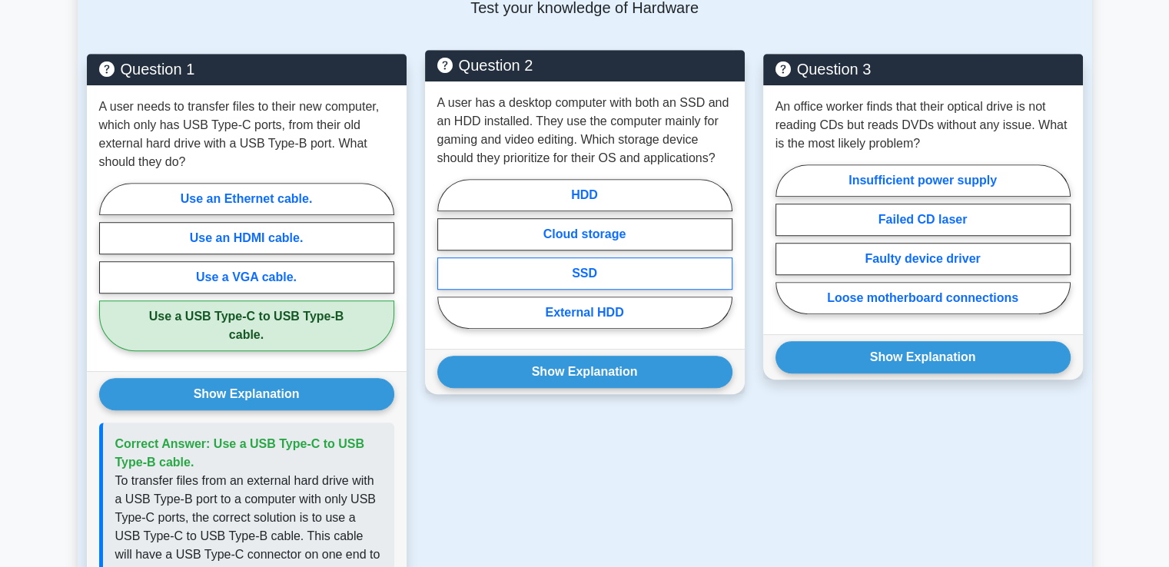
click at [612, 257] on label "SSD" at bounding box center [584, 273] width 295 height 32
click at [447, 254] on input "SSD" at bounding box center [442, 259] width 10 height 10
radio input "true"
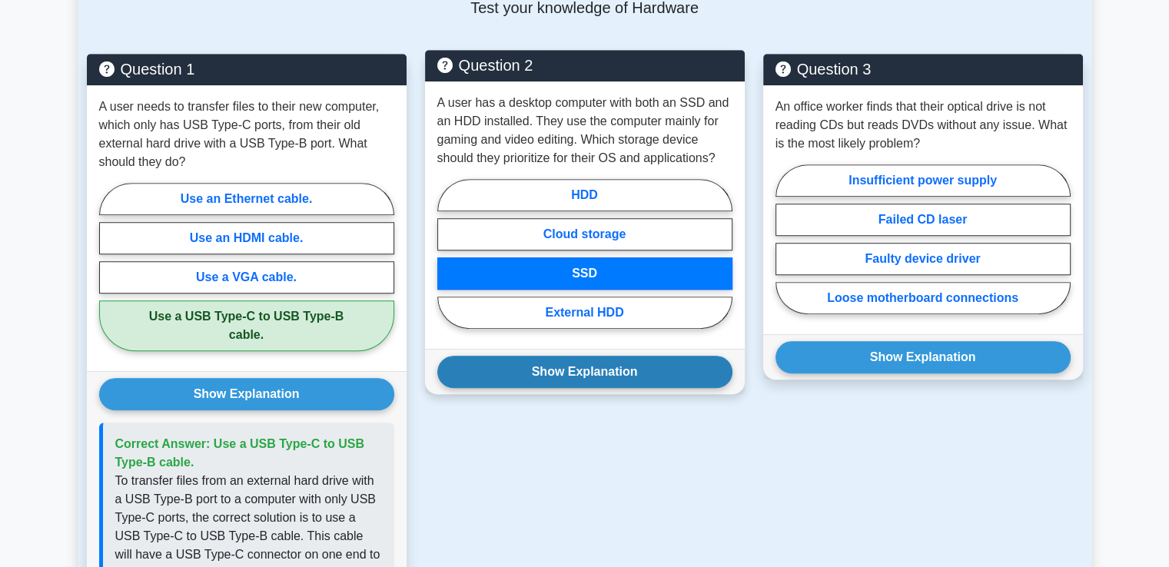
click at [587, 356] on button "Show Explanation" at bounding box center [584, 372] width 295 height 32
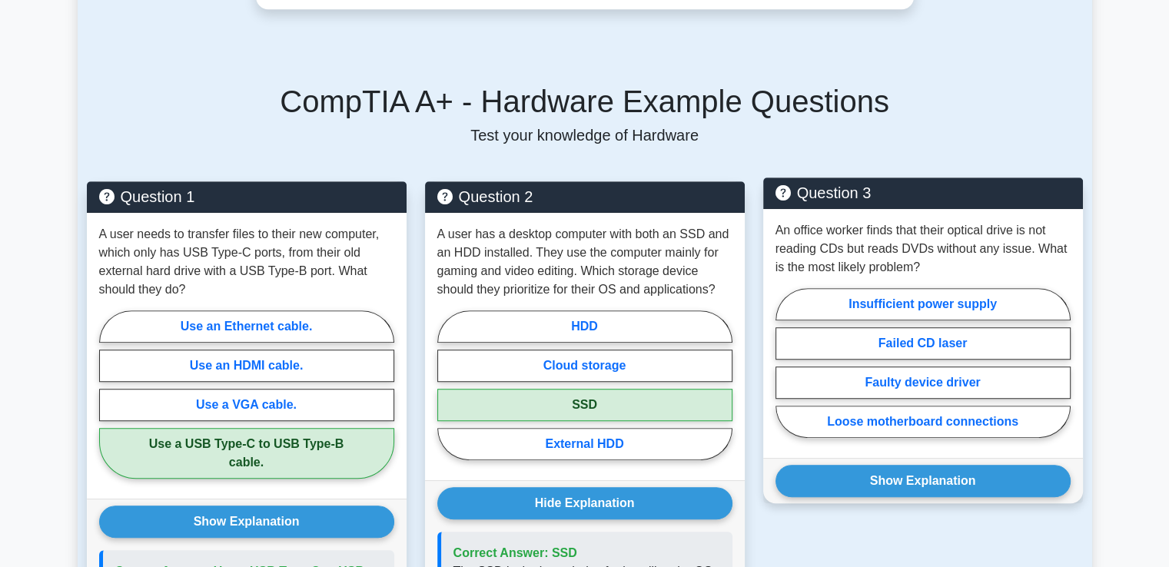
scroll to position [922, 0]
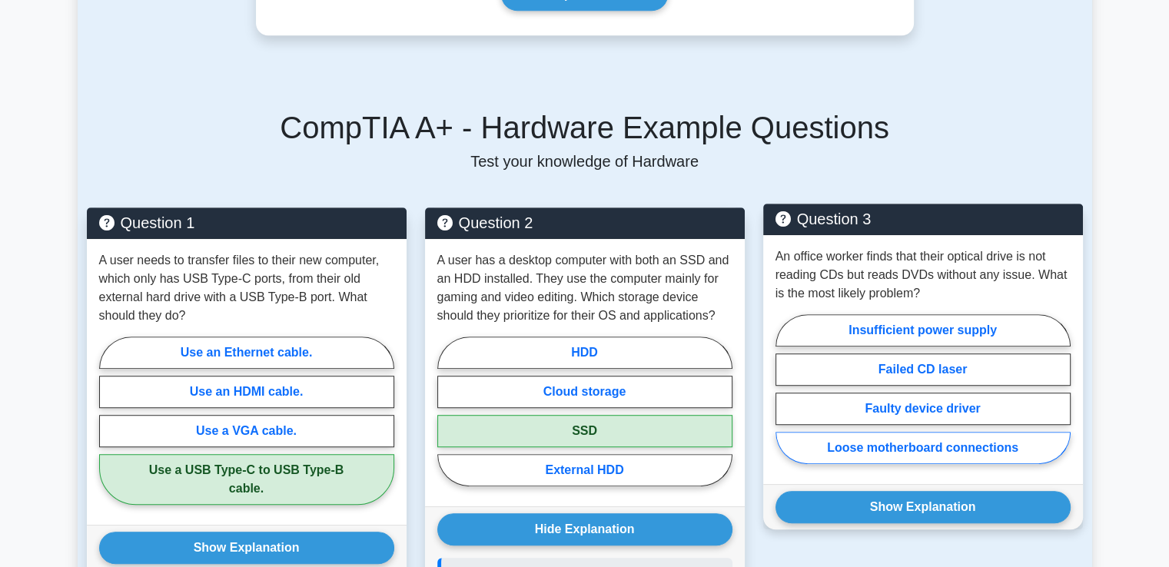
click at [891, 434] on label "Loose motherboard connections" at bounding box center [922, 448] width 295 height 32
click at [785, 399] on input "Loose motherboard connections" at bounding box center [780, 394] width 10 height 10
radio input "true"
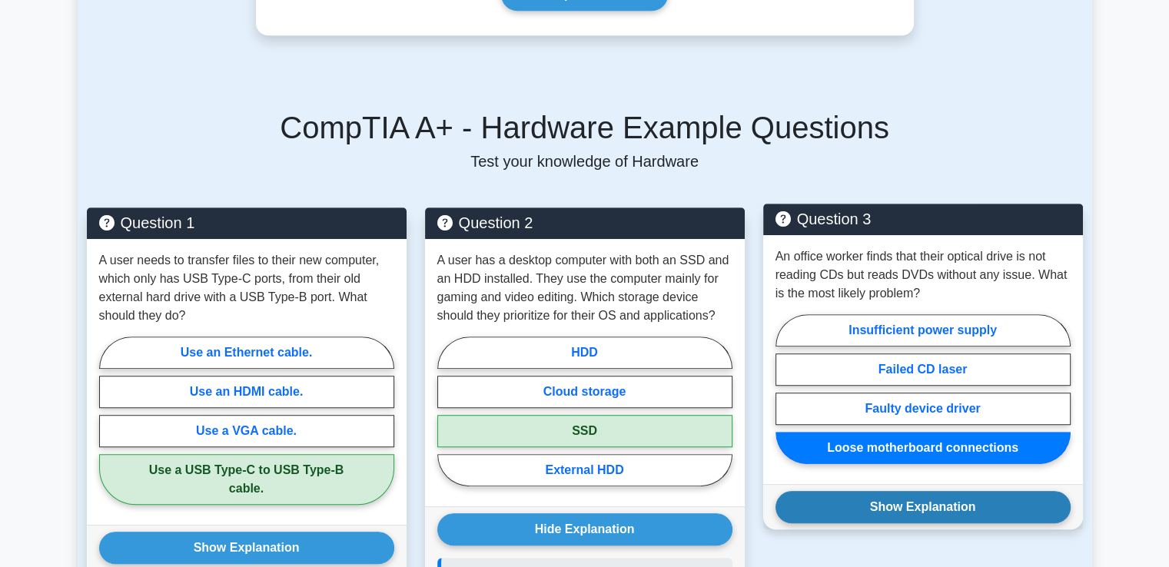
click at [904, 491] on button "Show Explanation" at bounding box center [922, 507] width 295 height 32
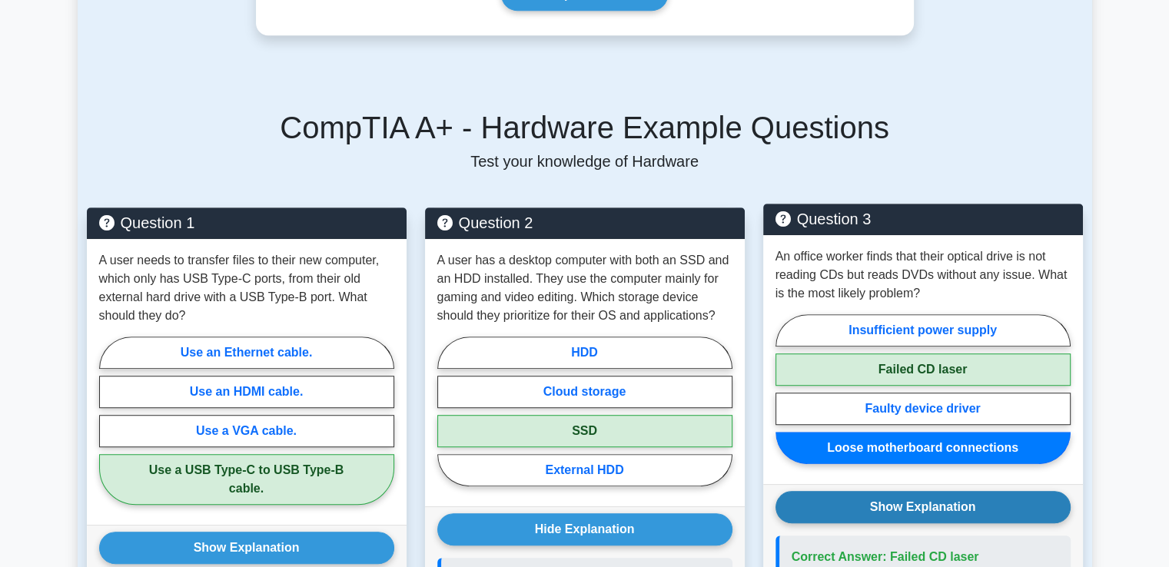
click at [904, 491] on button "Show Explanation" at bounding box center [922, 507] width 295 height 32
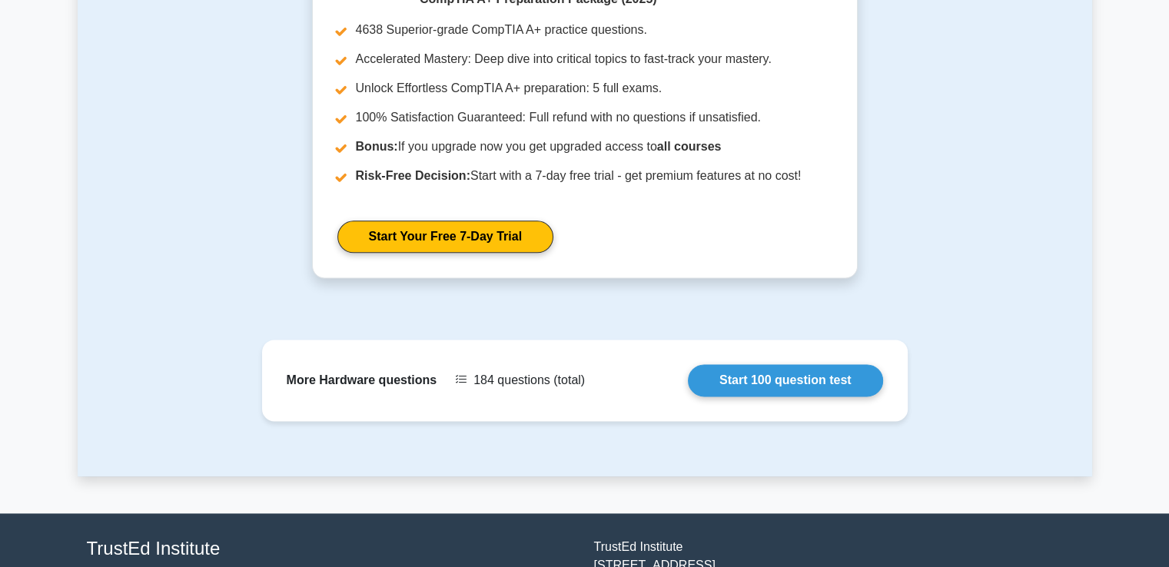
scroll to position [1998, 0]
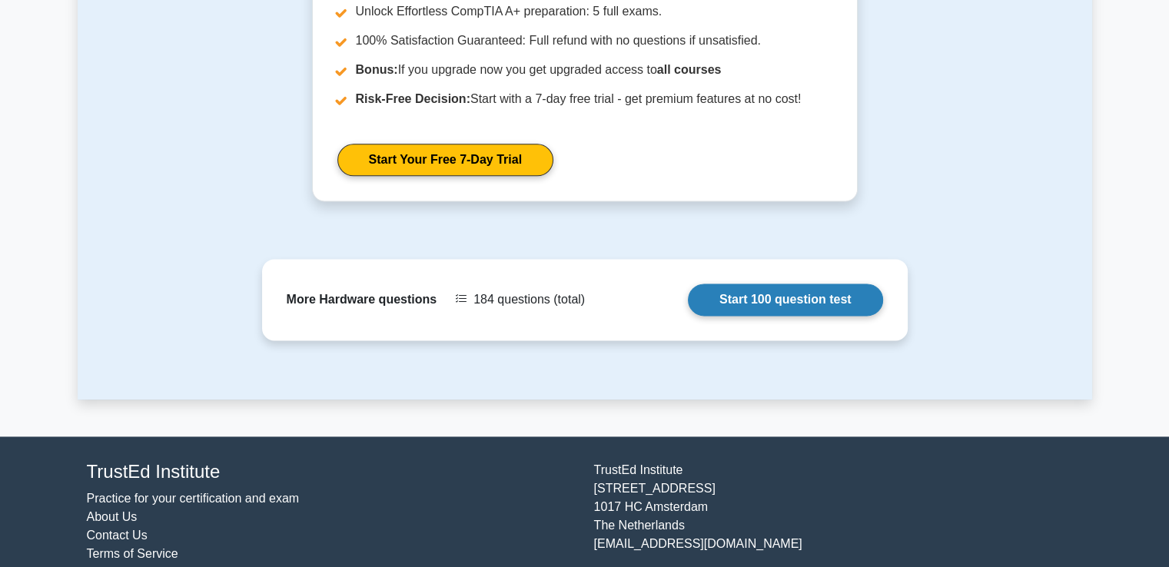
click at [796, 284] on link "Start 100 question test" at bounding box center [785, 300] width 195 height 32
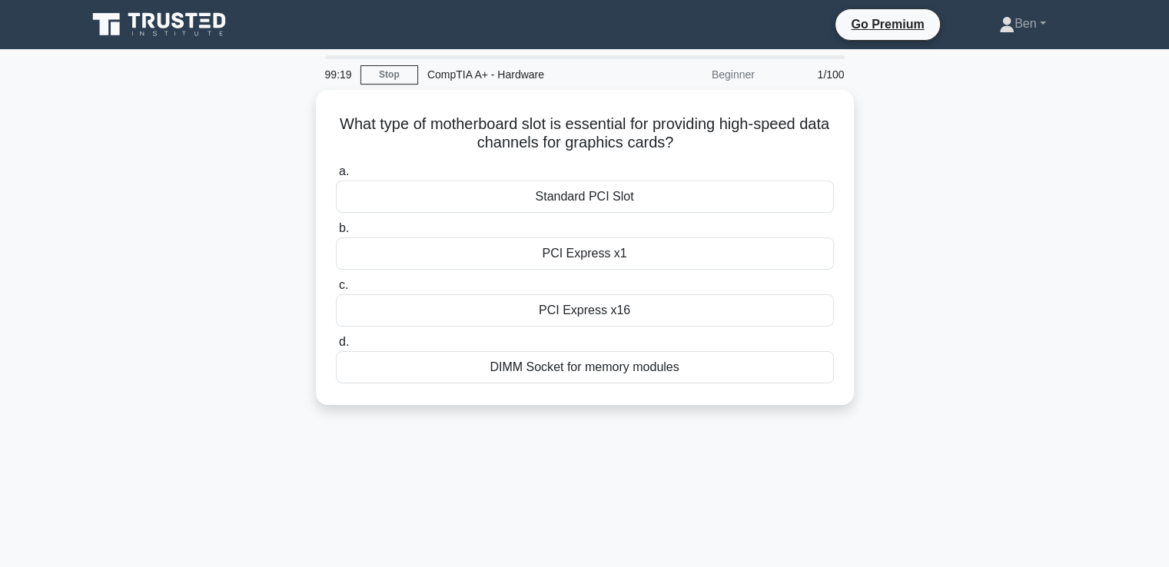
drag, startPoint x: 384, startPoint y: 74, endPoint x: 0, endPoint y: 219, distance: 410.8
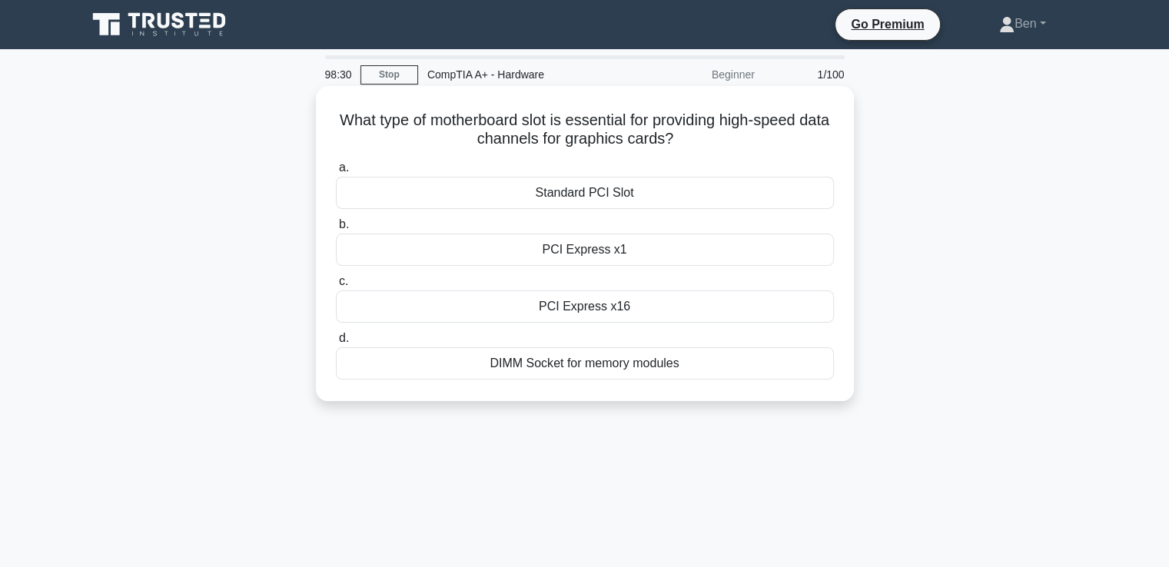
drag, startPoint x: 0, startPoint y: 219, endPoint x: 579, endPoint y: 364, distance: 596.5
click at [579, 364] on div "DIMM Socket for memory modules" at bounding box center [585, 363] width 498 height 32
click at [540, 370] on div "DIMM Socket for memory modules" at bounding box center [585, 363] width 498 height 32
click at [336, 344] on input "d. DIMM Socket for memory modules" at bounding box center [336, 339] width 0 height 10
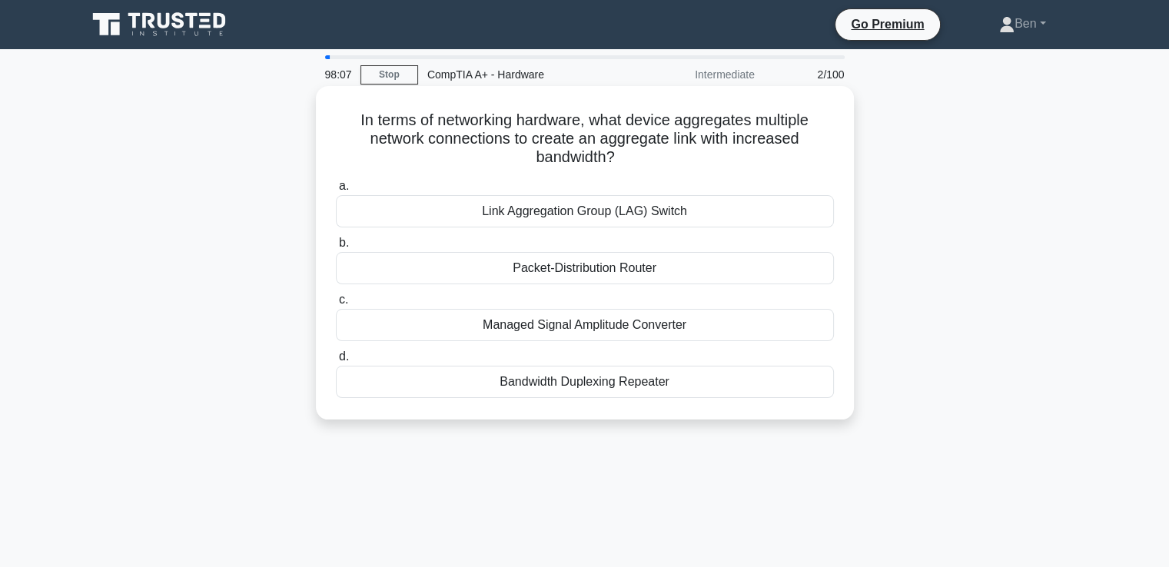
click at [569, 271] on div "Packet-Distribution Router" at bounding box center [585, 268] width 498 height 32
click at [336, 248] on input "b. Packet-Distribution Router" at bounding box center [336, 243] width 0 height 10
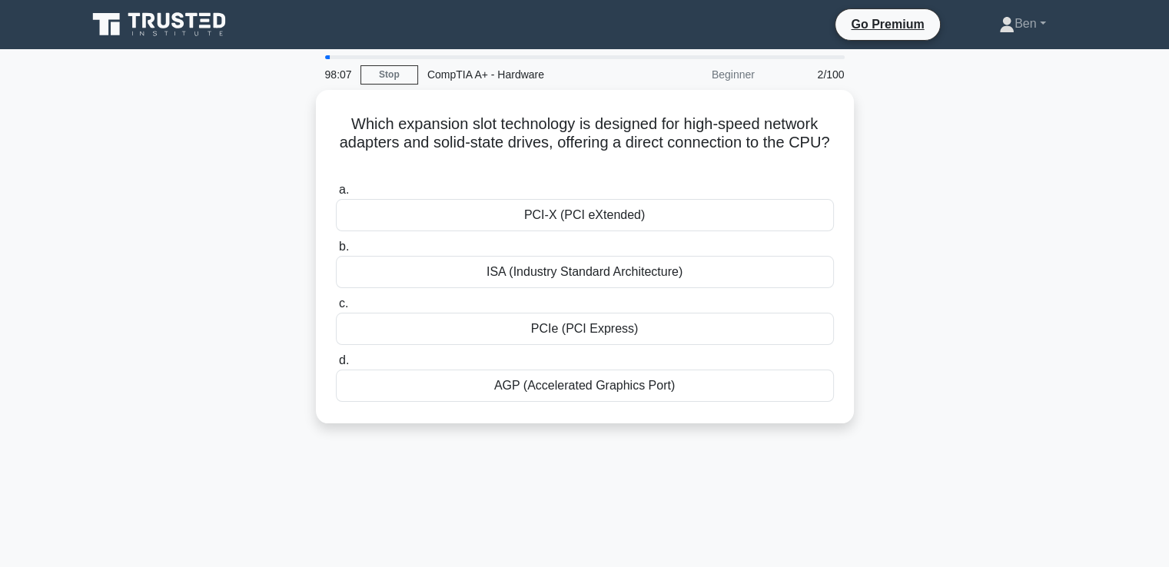
click at [569, 271] on div "ISA (Industry Standard Architecture)" at bounding box center [585, 272] width 498 height 32
click at [336, 252] on input "b. ISA (Industry Standard Architecture)" at bounding box center [336, 247] width 0 height 10
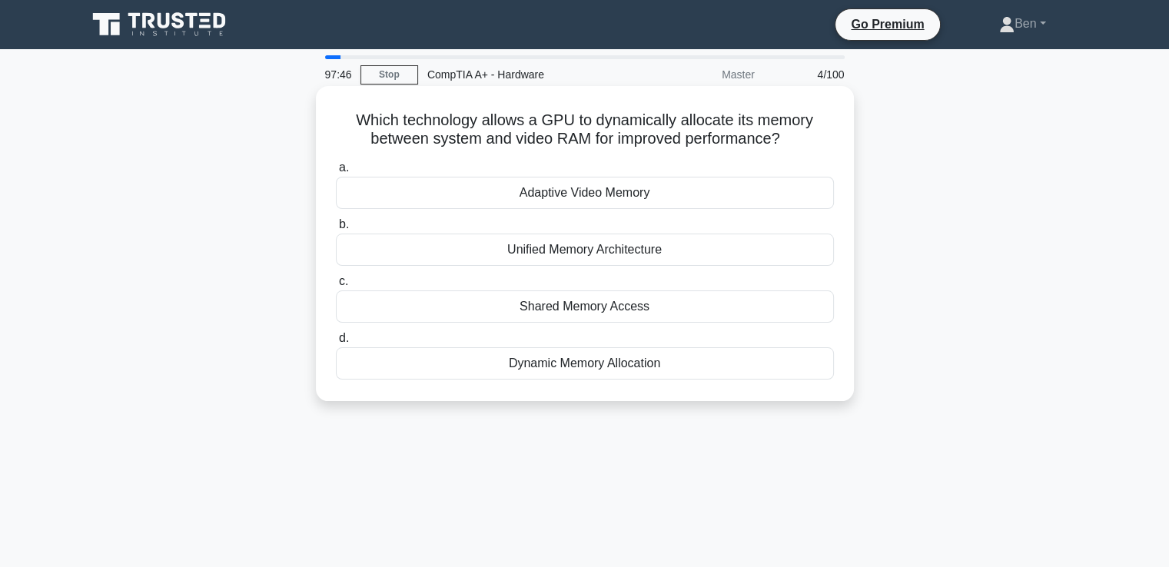
click at [580, 311] on div "Shared Memory Access" at bounding box center [585, 307] width 498 height 32
click at [336, 287] on input "c. Shared Memory Access" at bounding box center [336, 282] width 0 height 10
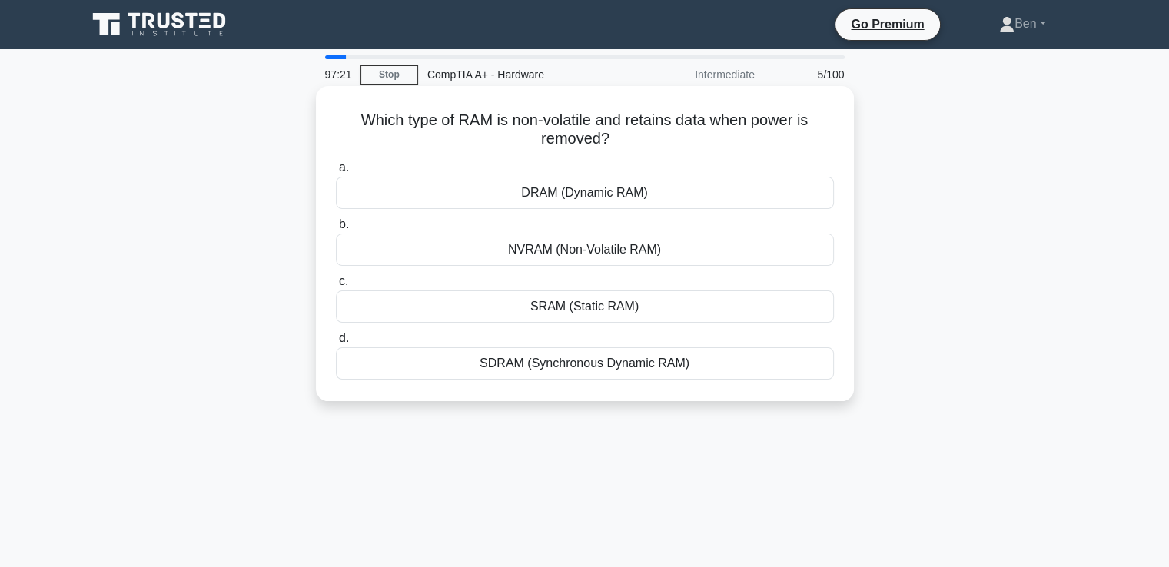
click at [564, 308] on div "SRAM (Static RAM)" at bounding box center [585, 307] width 498 height 32
click at [336, 287] on input "c. SRAM (Static RAM)" at bounding box center [336, 282] width 0 height 10
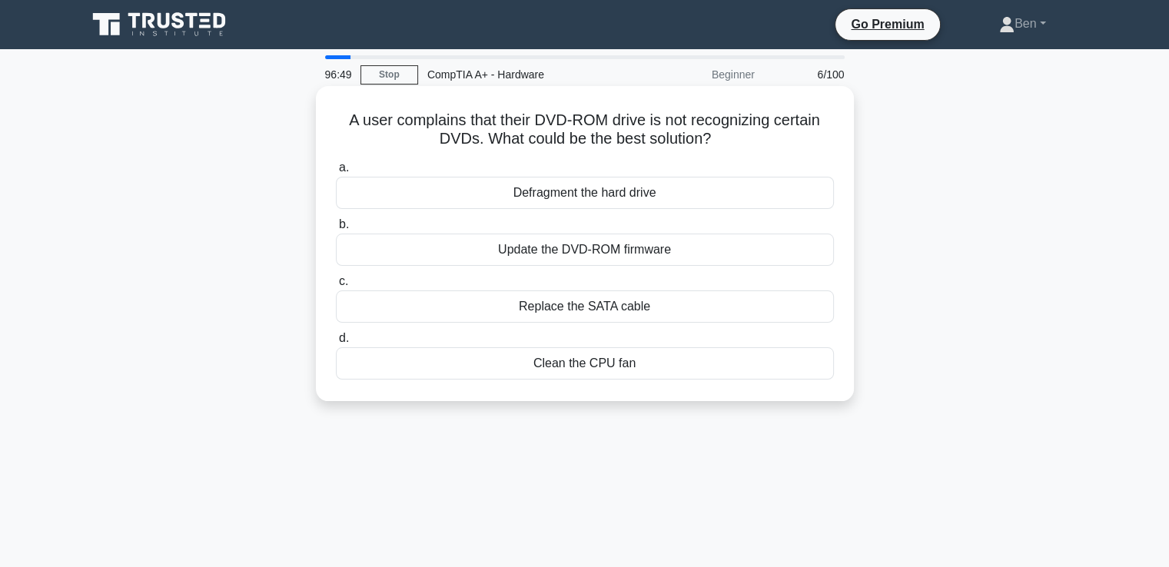
click at [576, 307] on div "Replace the SATA cable" at bounding box center [585, 307] width 498 height 32
click at [336, 287] on input "c. Replace the SATA cable" at bounding box center [336, 282] width 0 height 10
